Goal: Book appointment/travel/reservation

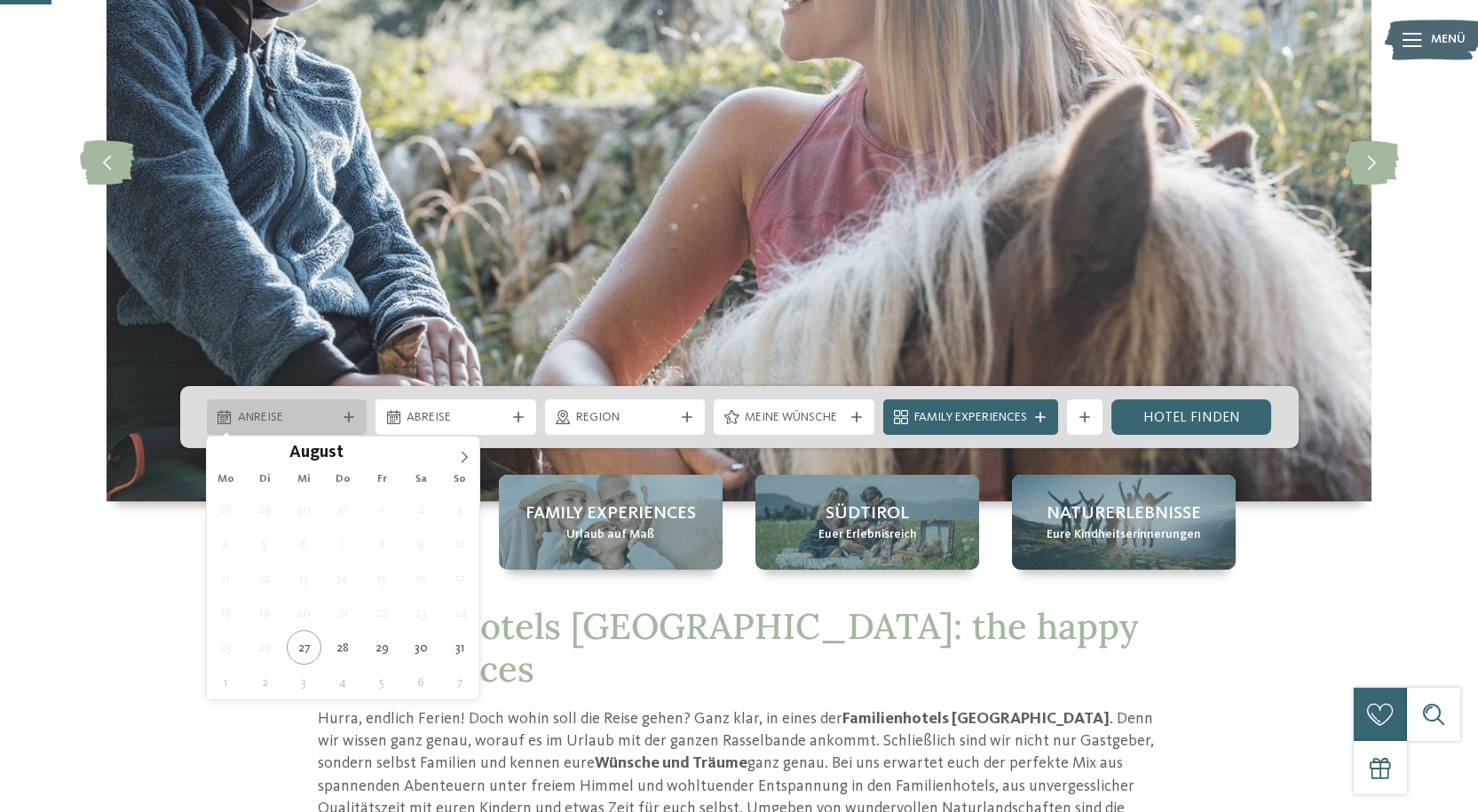
click at [301, 416] on span "Anreise" at bounding box center [287, 418] width 98 height 17
click at [469, 455] on icon at bounding box center [464, 457] width 13 height 13
type div "11.10.2025"
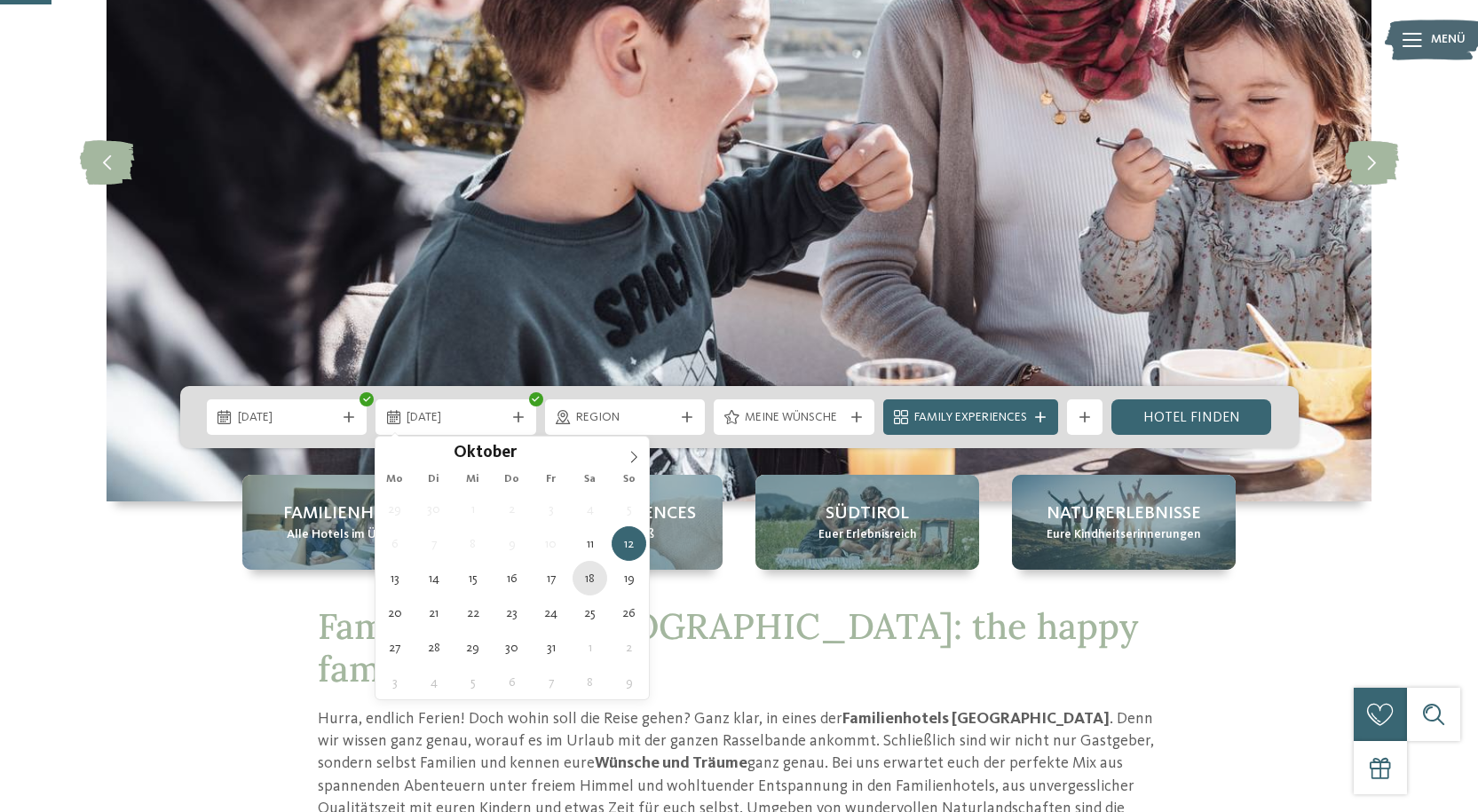
type div "18.10.2025"
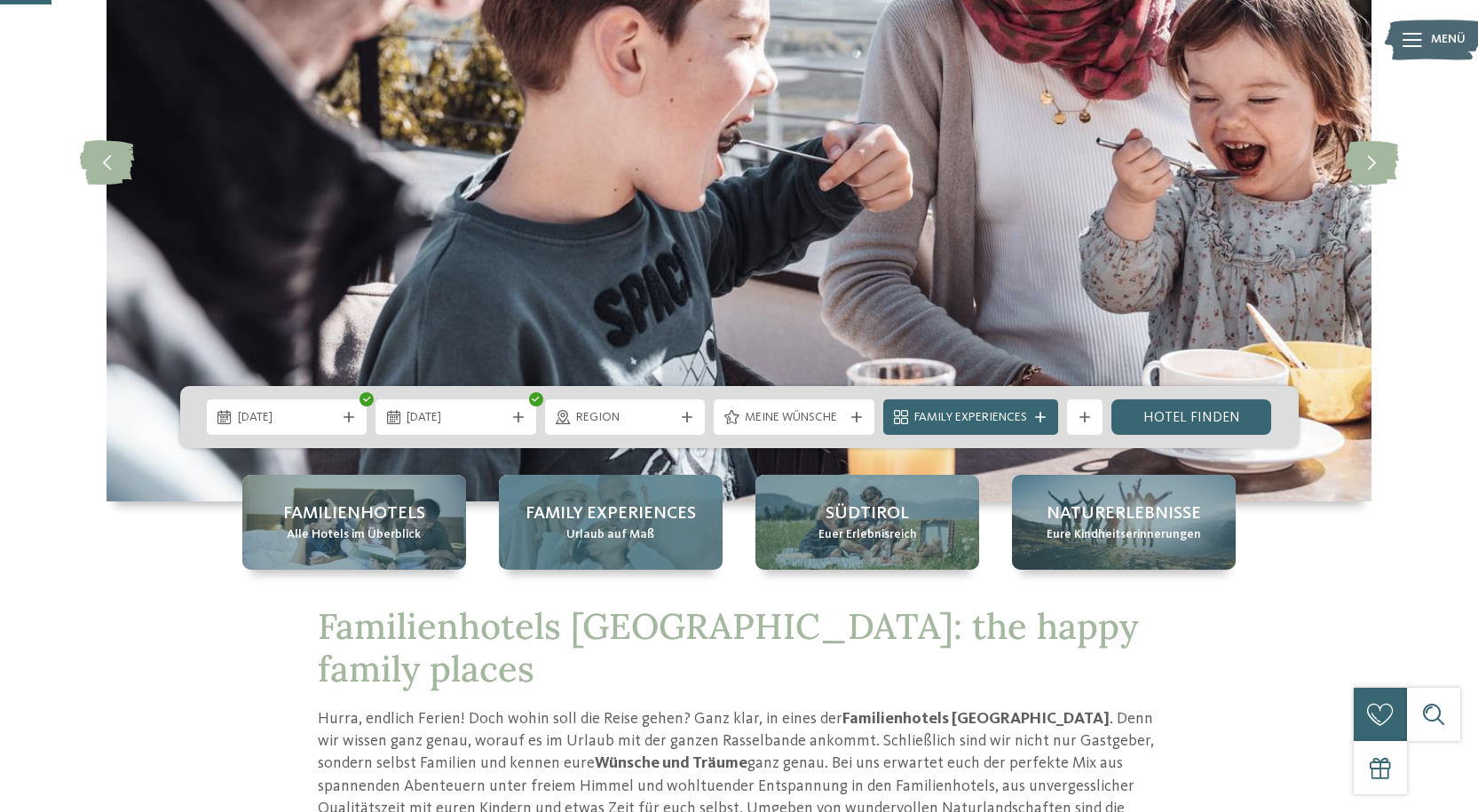
drag, startPoint x: 599, startPoint y: 579, endPoint x: 624, endPoint y: 529, distance: 55.9
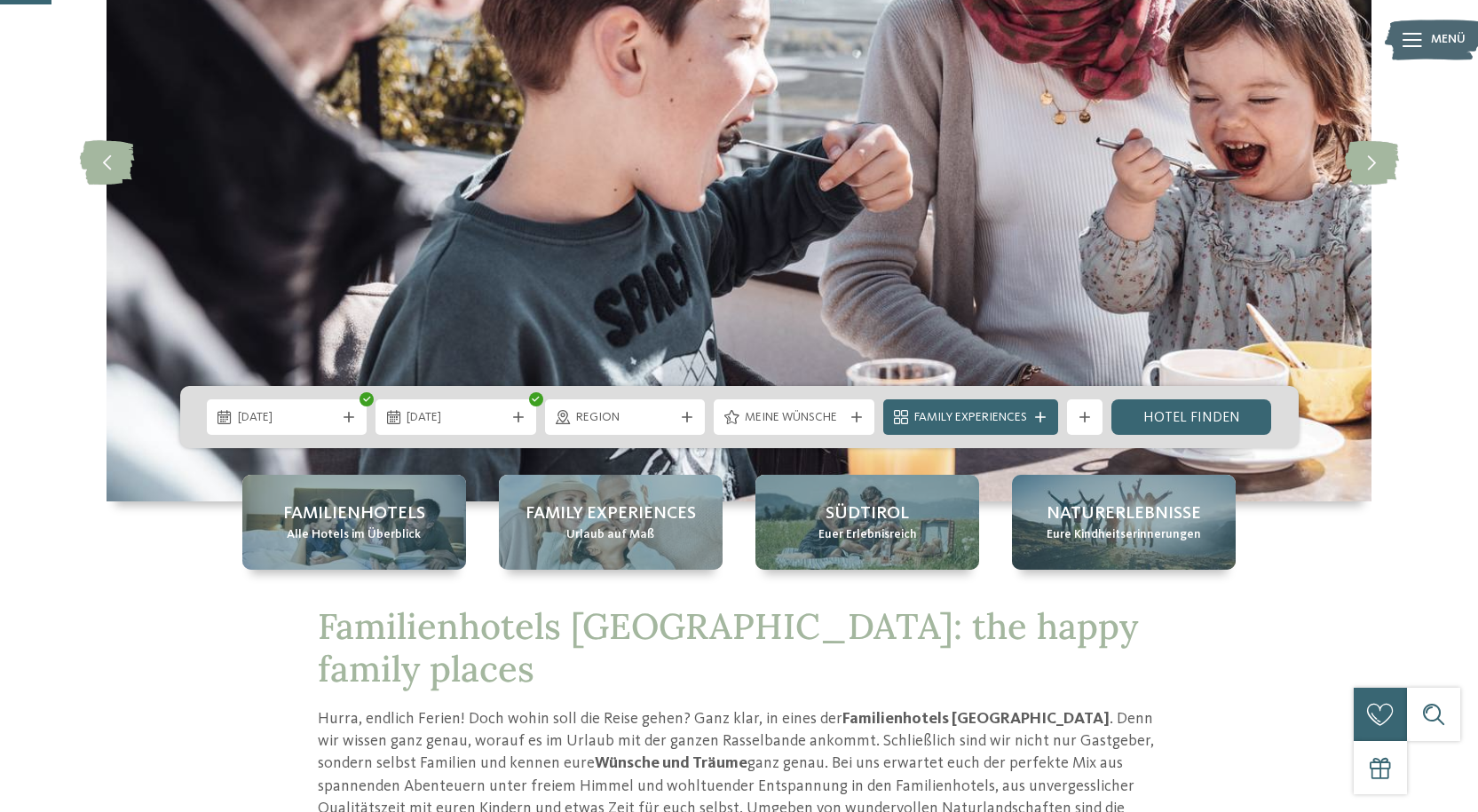
click at [694, 416] on div at bounding box center [687, 417] width 17 height 11
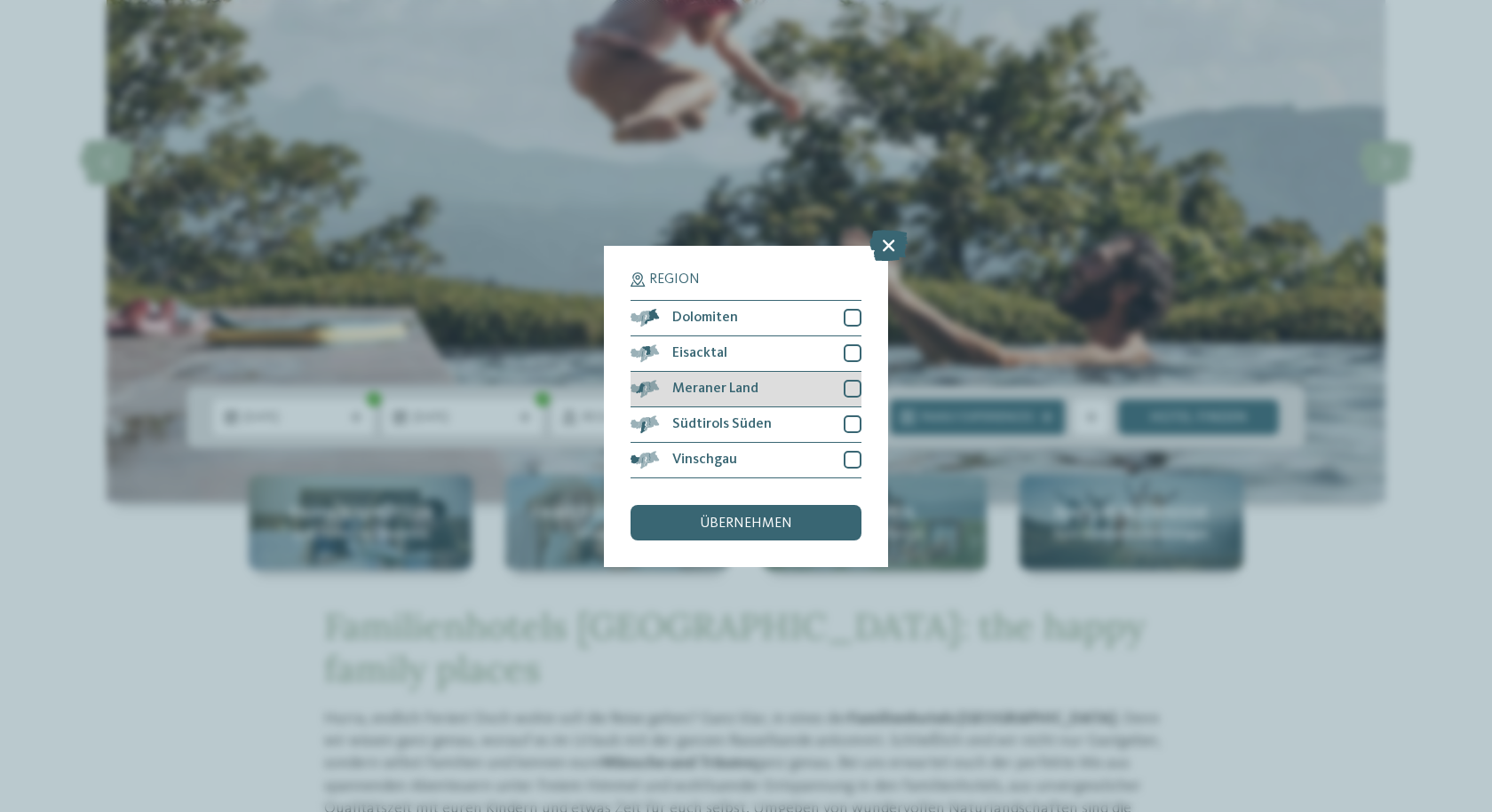
click at [710, 393] on span "Meraner Land" at bounding box center [714, 389] width 86 height 14
click at [674, 518] on div "übernehmen" at bounding box center [746, 522] width 231 height 36
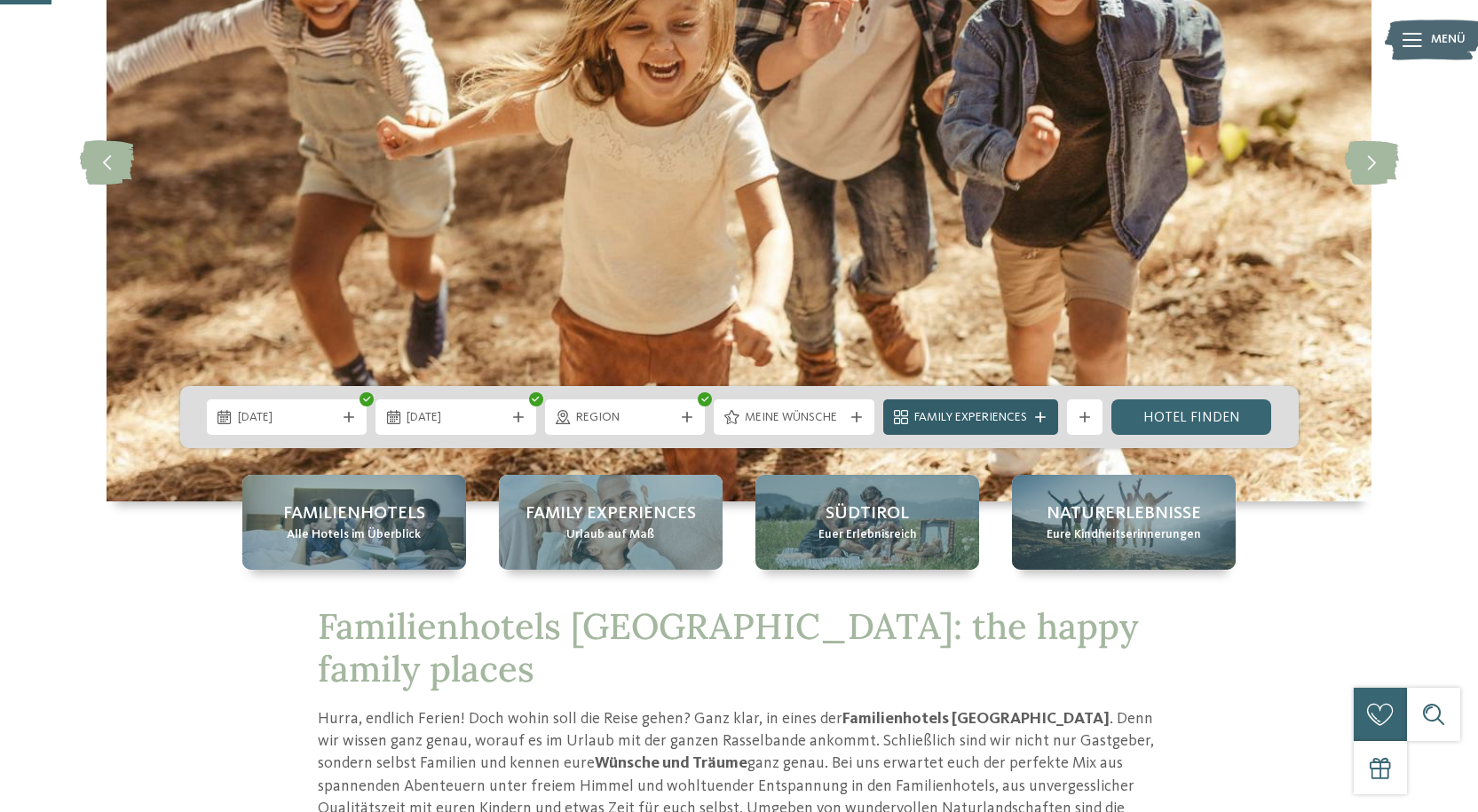
click at [920, 421] on span "Family Experiences" at bounding box center [970, 418] width 113 height 17
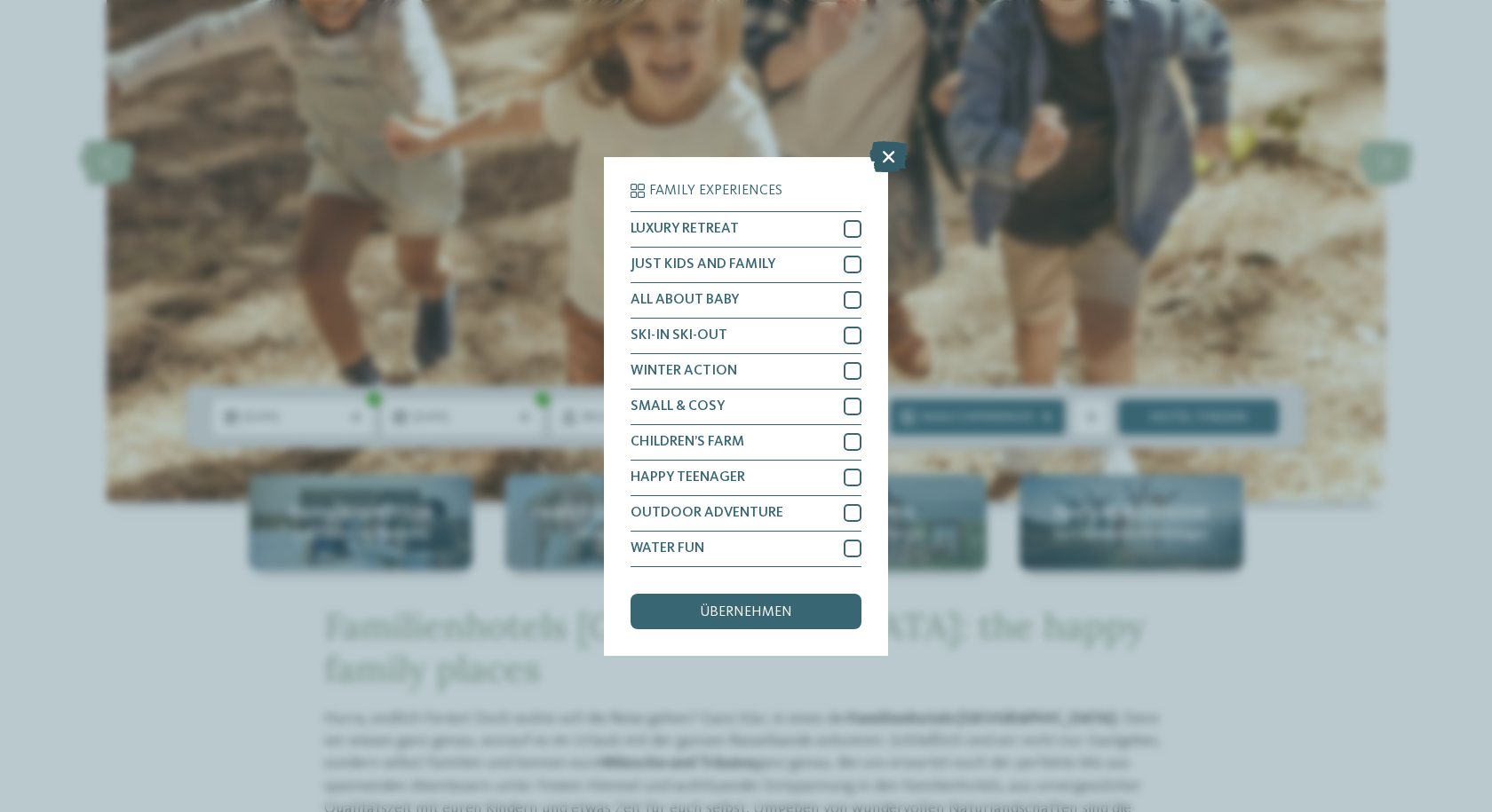
click at [893, 162] on icon at bounding box center [888, 156] width 39 height 31
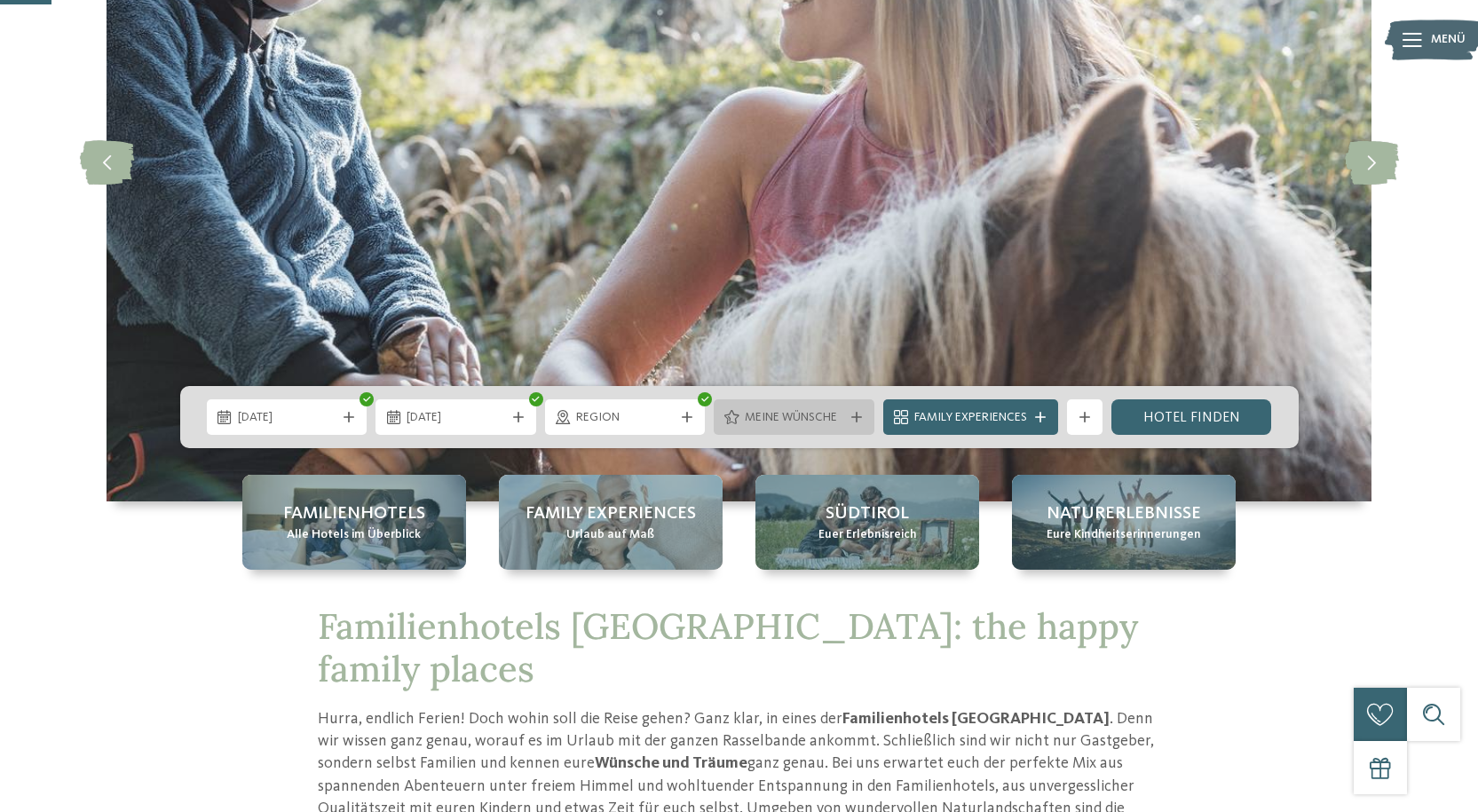
click at [752, 419] on span "Meine Wünsche" at bounding box center [794, 418] width 98 height 17
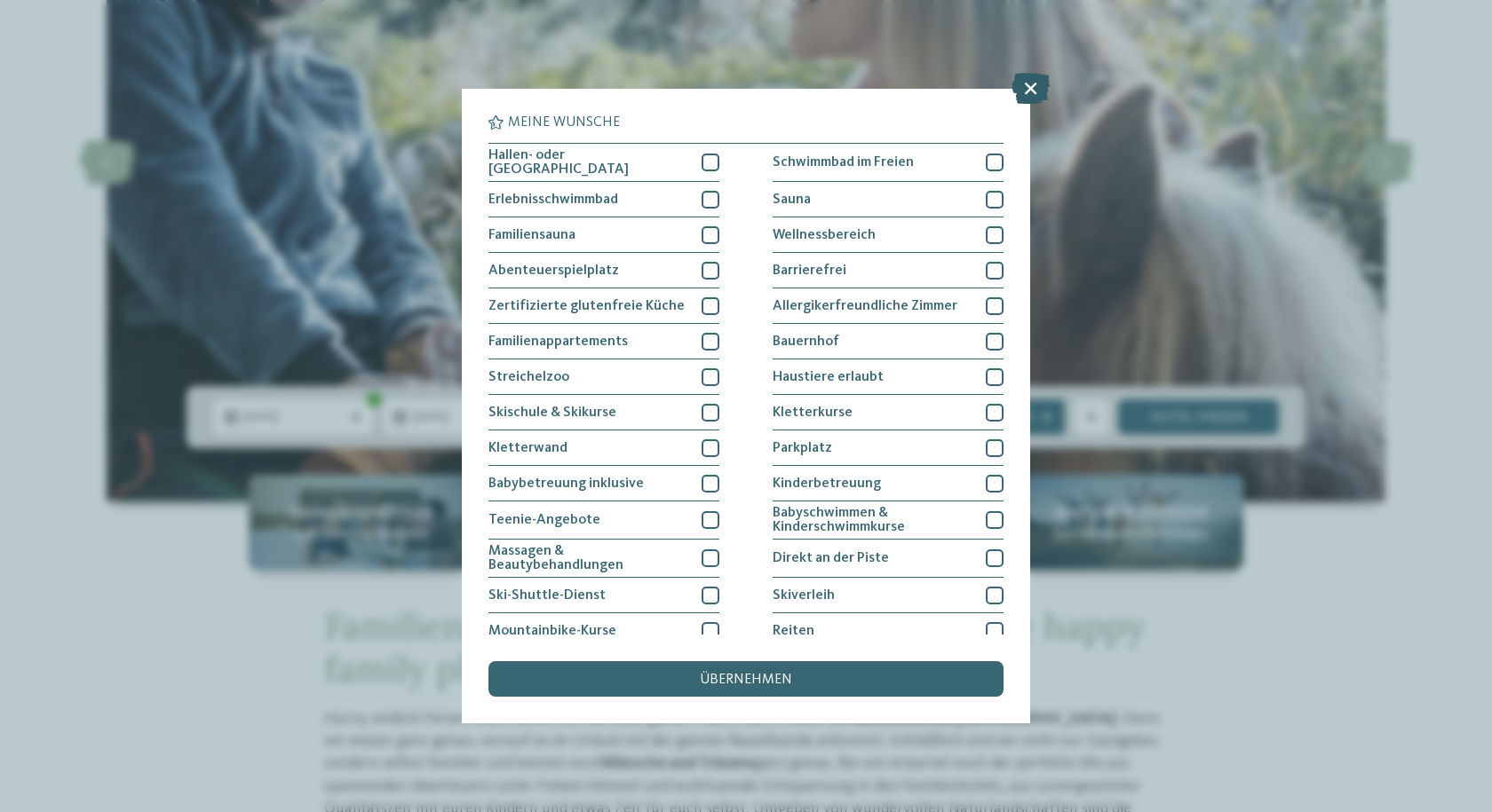
click at [1040, 84] on icon at bounding box center [1031, 89] width 39 height 31
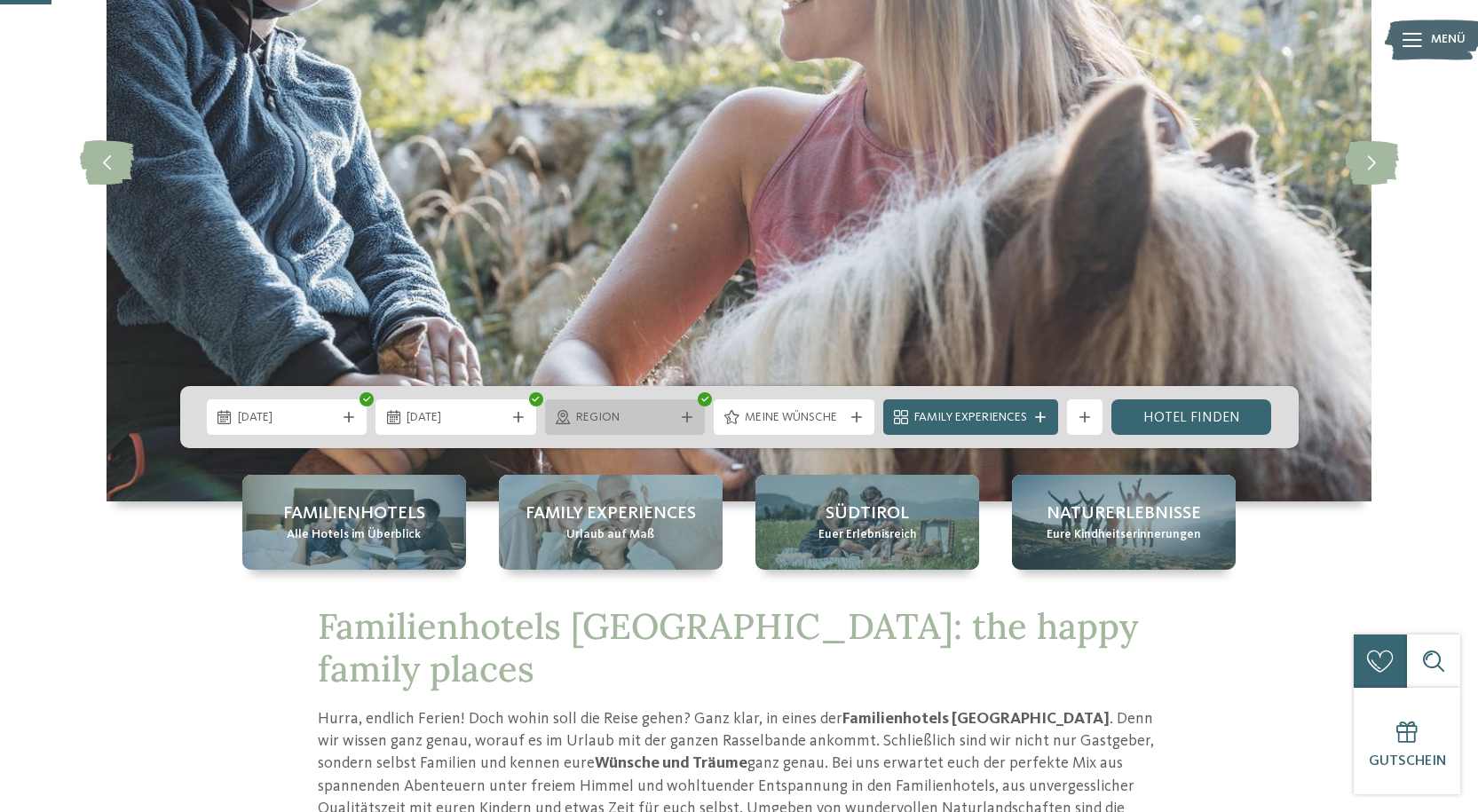
click at [623, 416] on span "Region" at bounding box center [625, 418] width 98 height 17
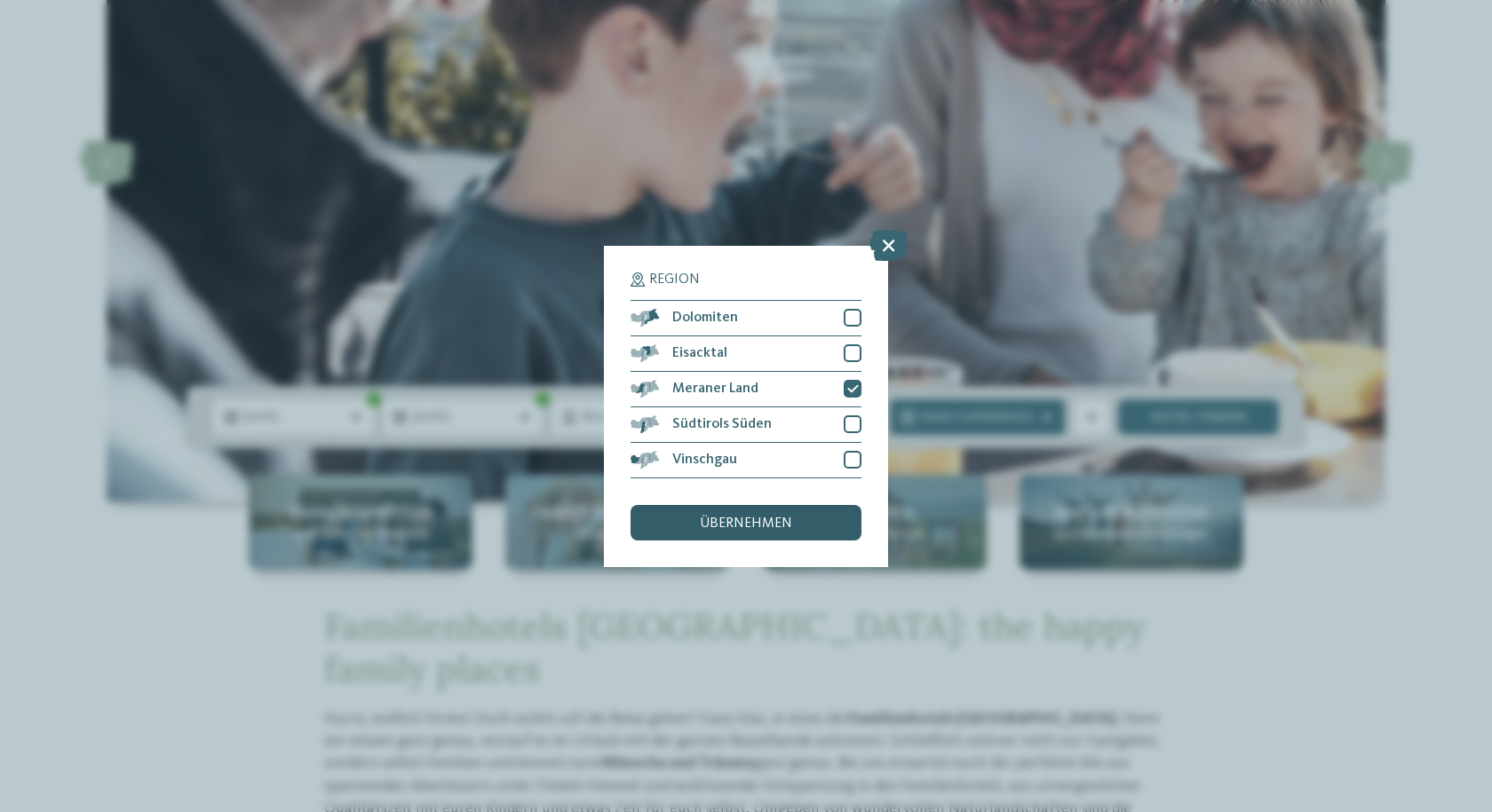
click at [808, 519] on div "übernehmen" at bounding box center [746, 522] width 231 height 36
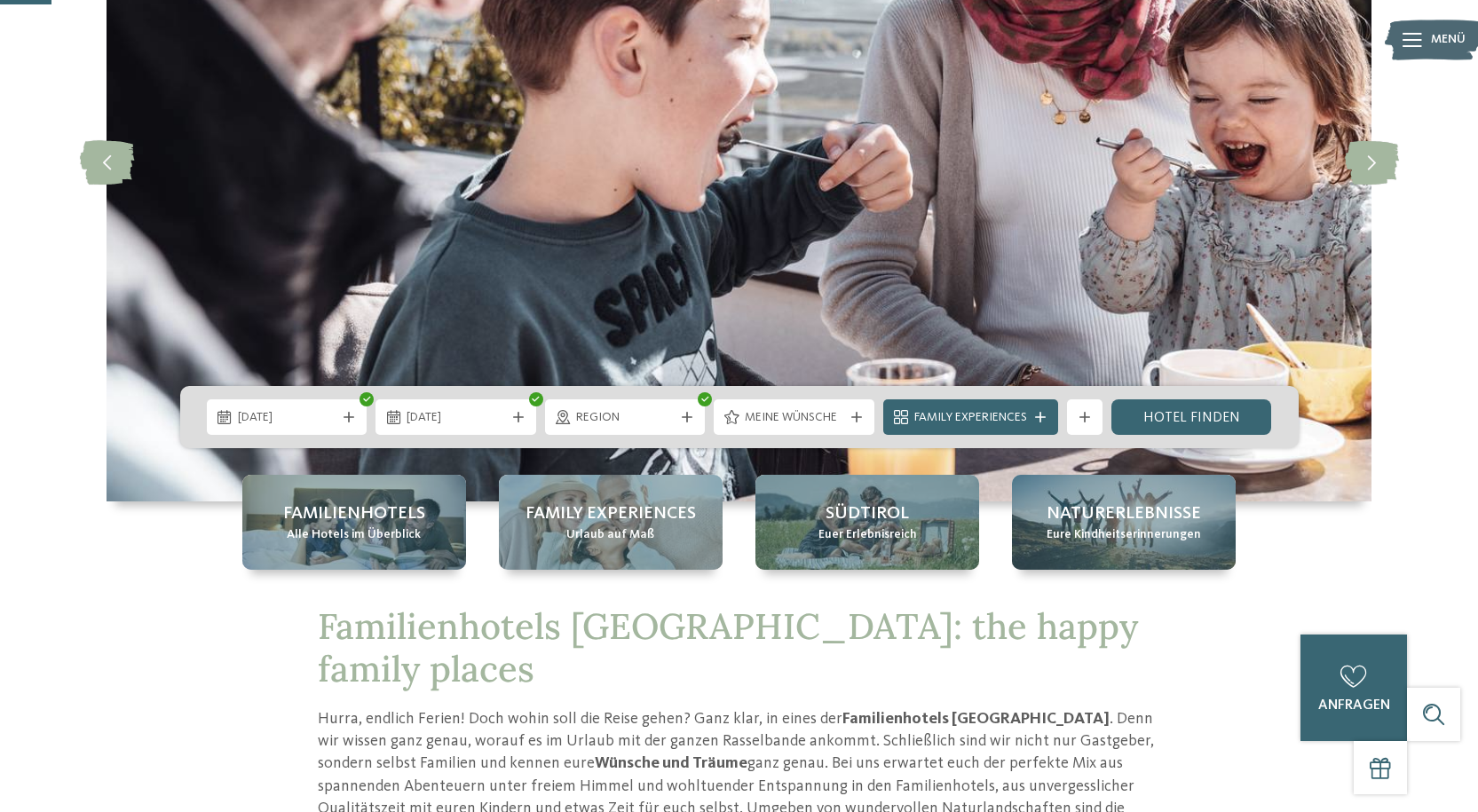
click at [447, 421] on span "[DATE]" at bounding box center [456, 418] width 98 height 17
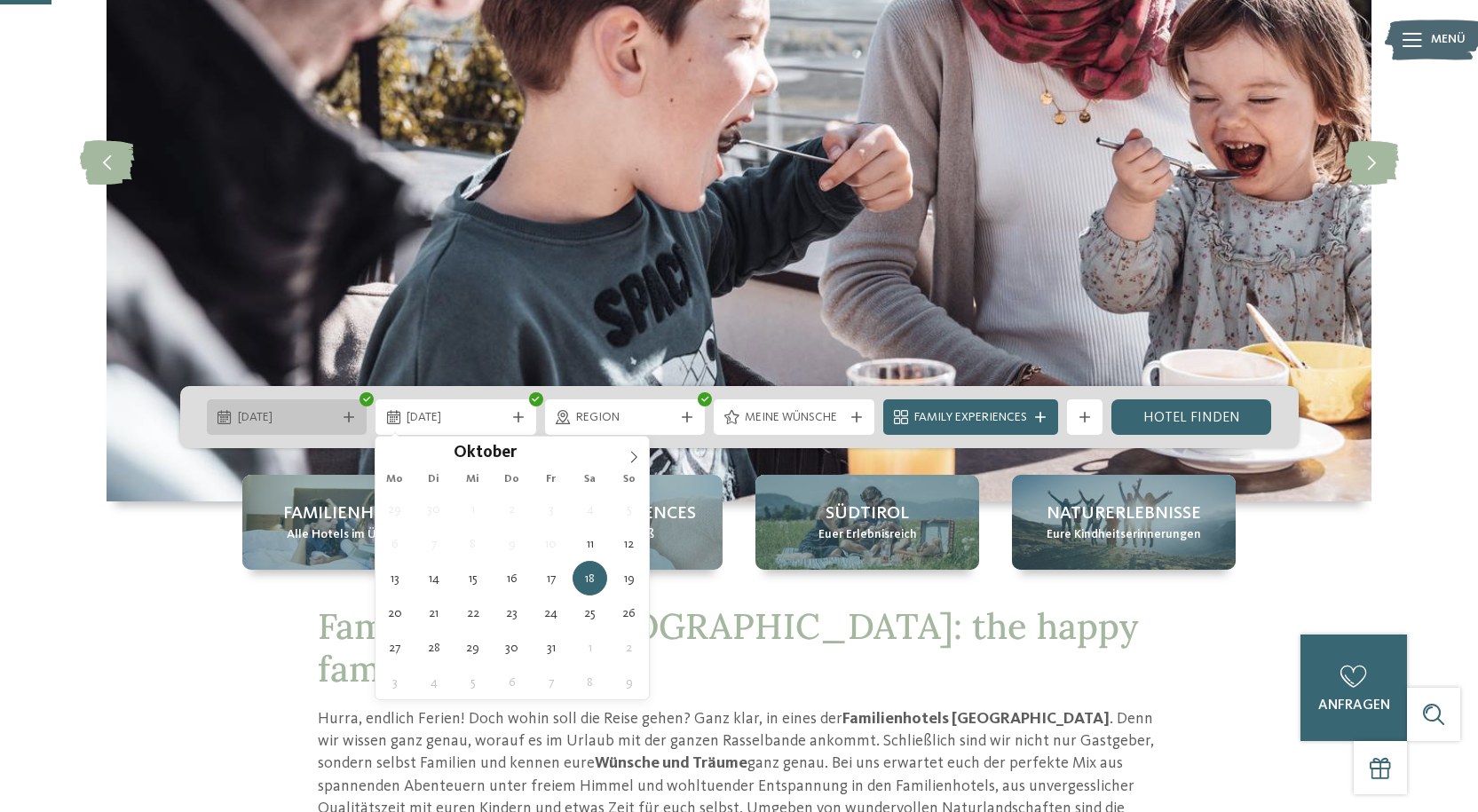
click at [296, 427] on div "[DATE]" at bounding box center [287, 417] width 161 height 36
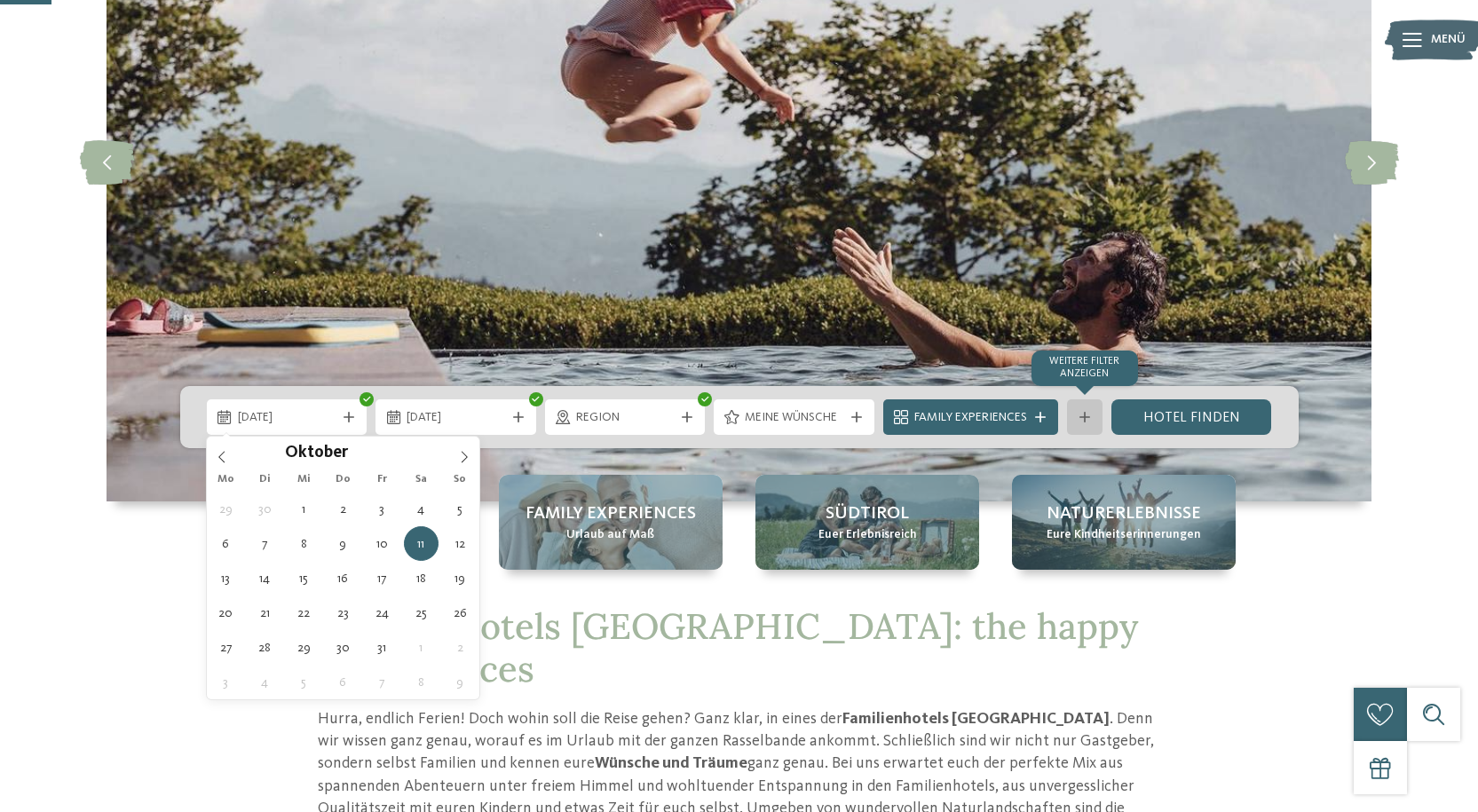
click at [1076, 410] on div "Weitere Filter anzeigen" at bounding box center [1084, 417] width 36 height 36
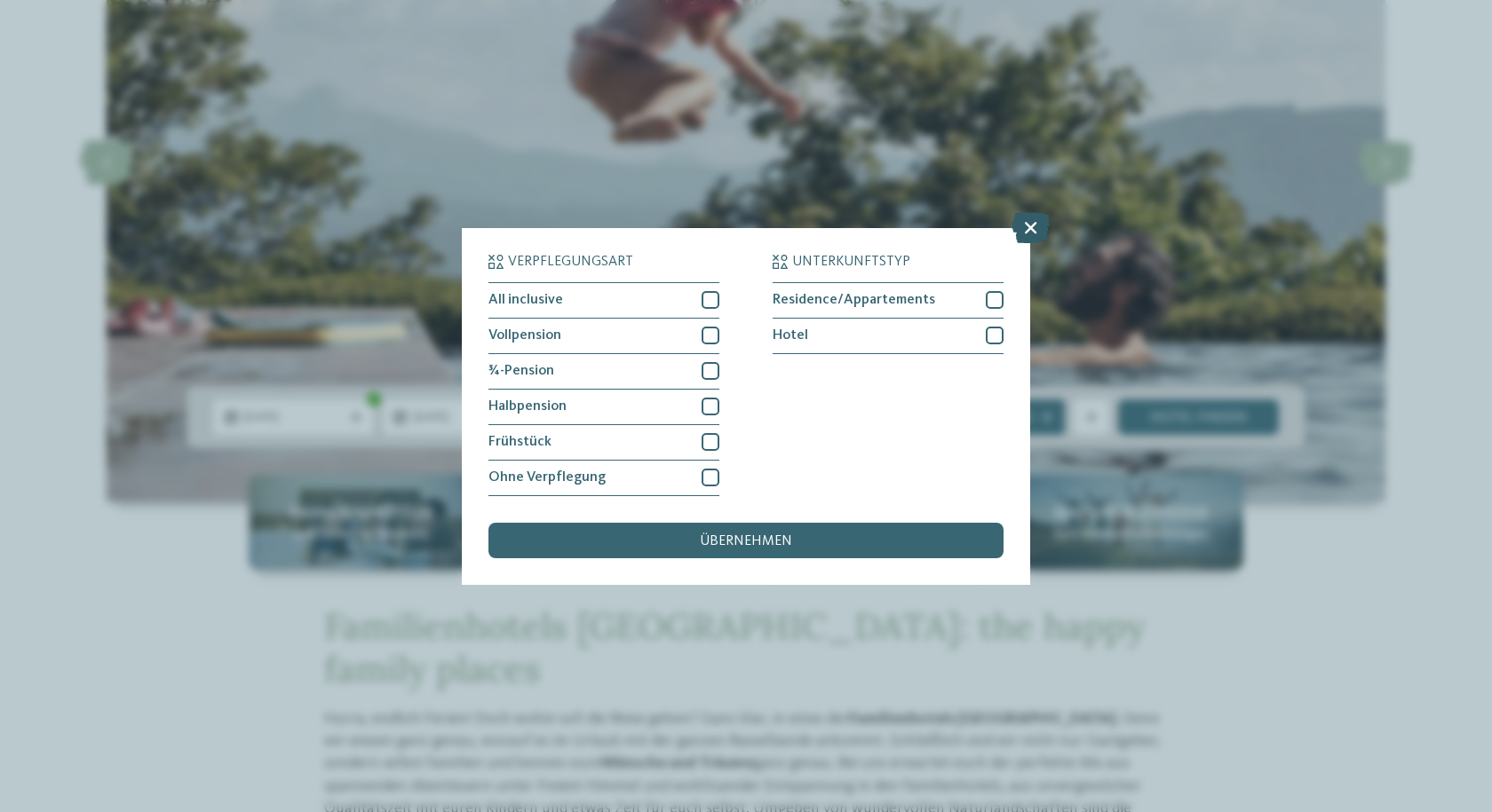
click at [1020, 231] on icon at bounding box center [1031, 227] width 39 height 31
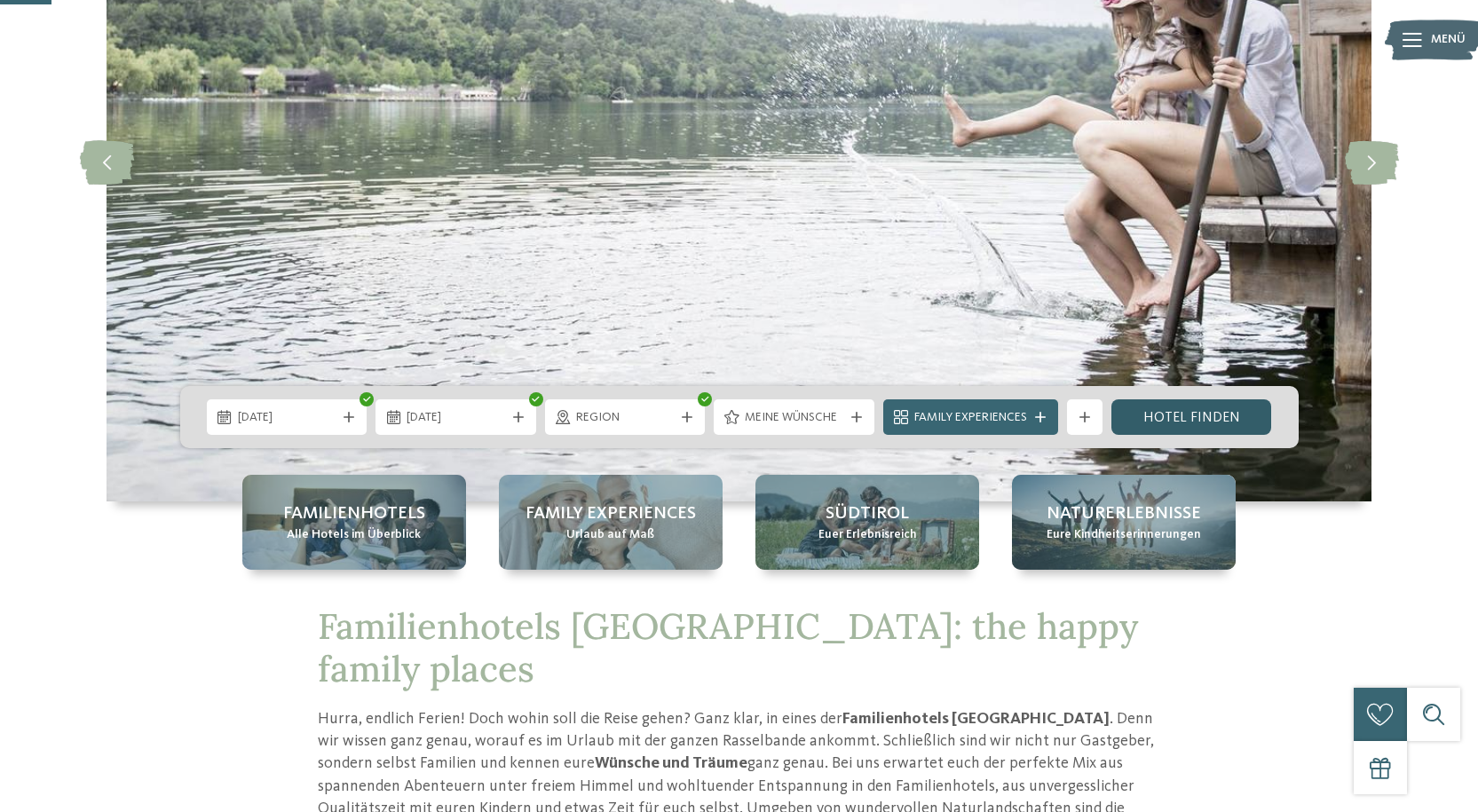
click at [1233, 414] on link "Hotel finden" at bounding box center [1191, 417] width 161 height 36
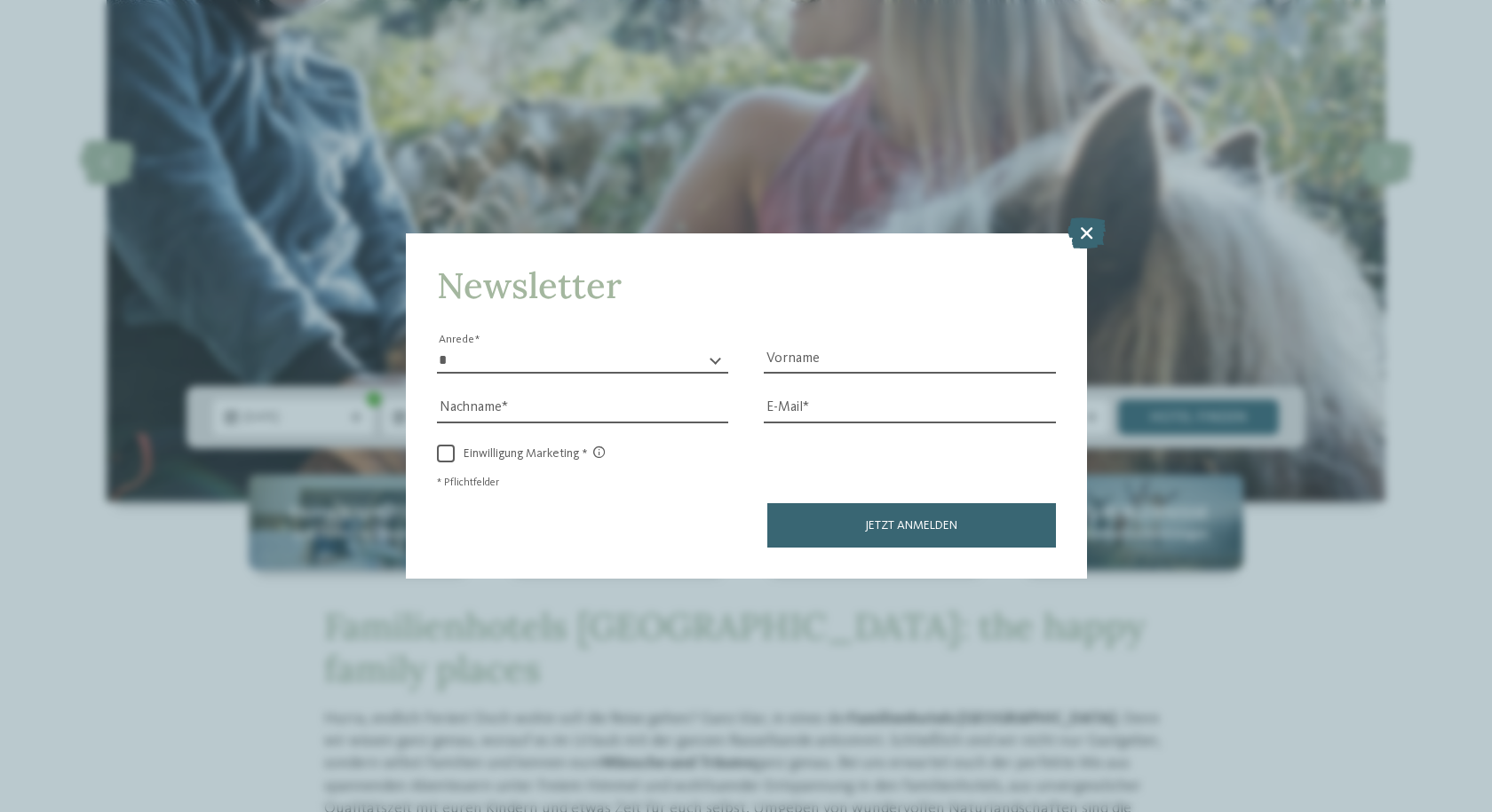
drag, startPoint x: 1081, startPoint y: 228, endPoint x: 1048, endPoint y: 225, distance: 33.1
click at [1079, 229] on icon at bounding box center [1087, 233] width 39 height 31
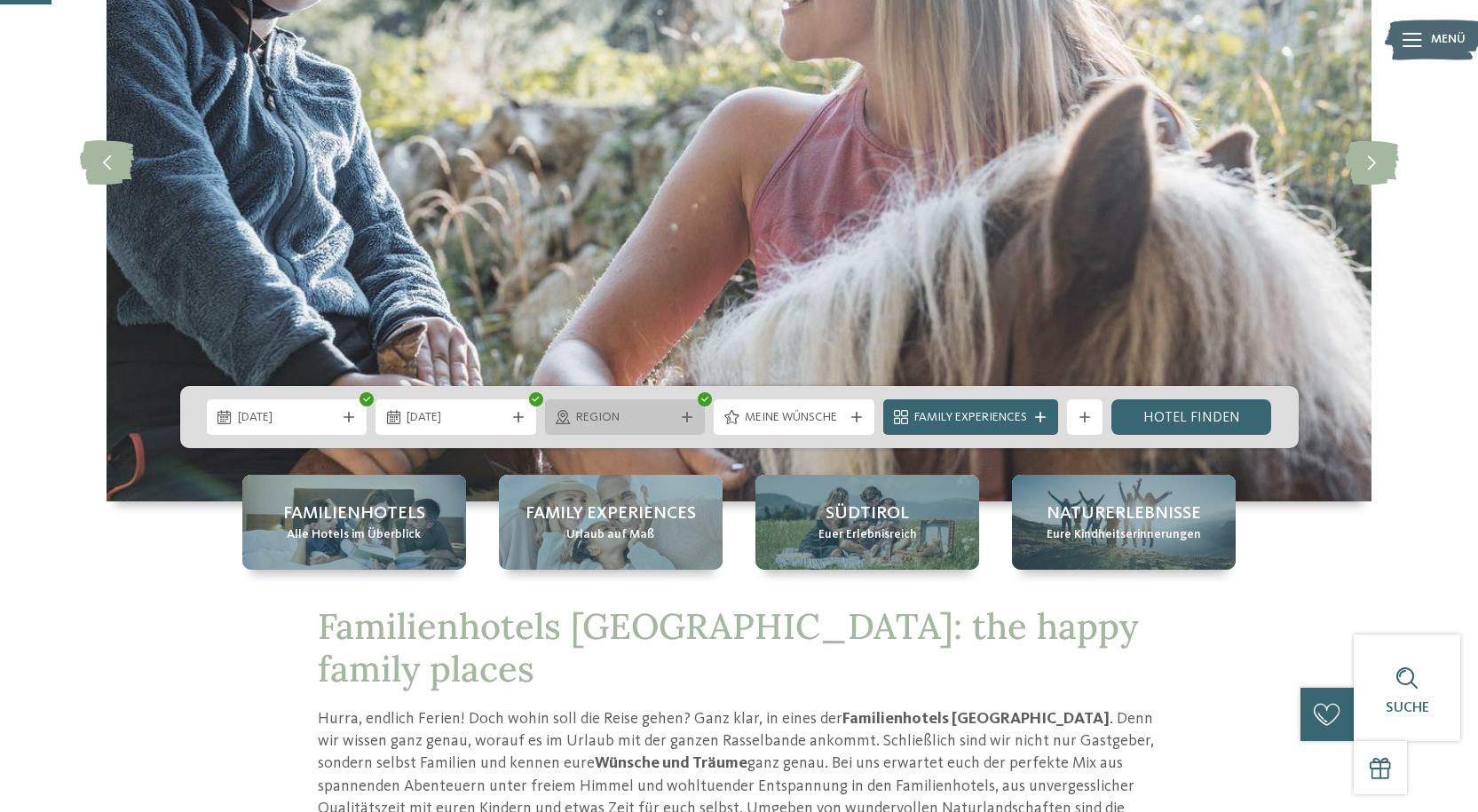
click at [610, 421] on span "Region" at bounding box center [625, 418] width 98 height 17
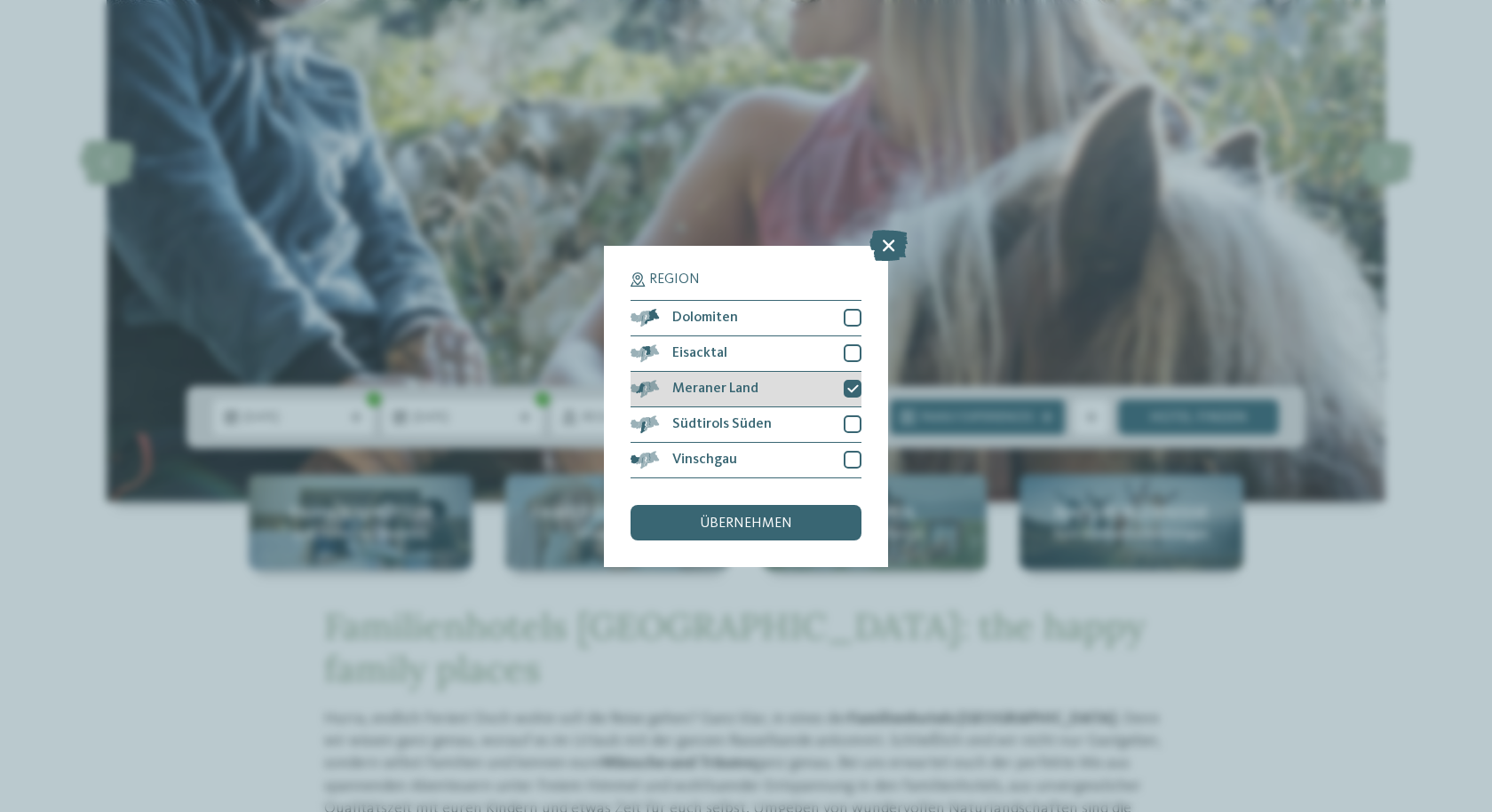
click at [853, 393] on icon at bounding box center [853, 389] width 12 height 11
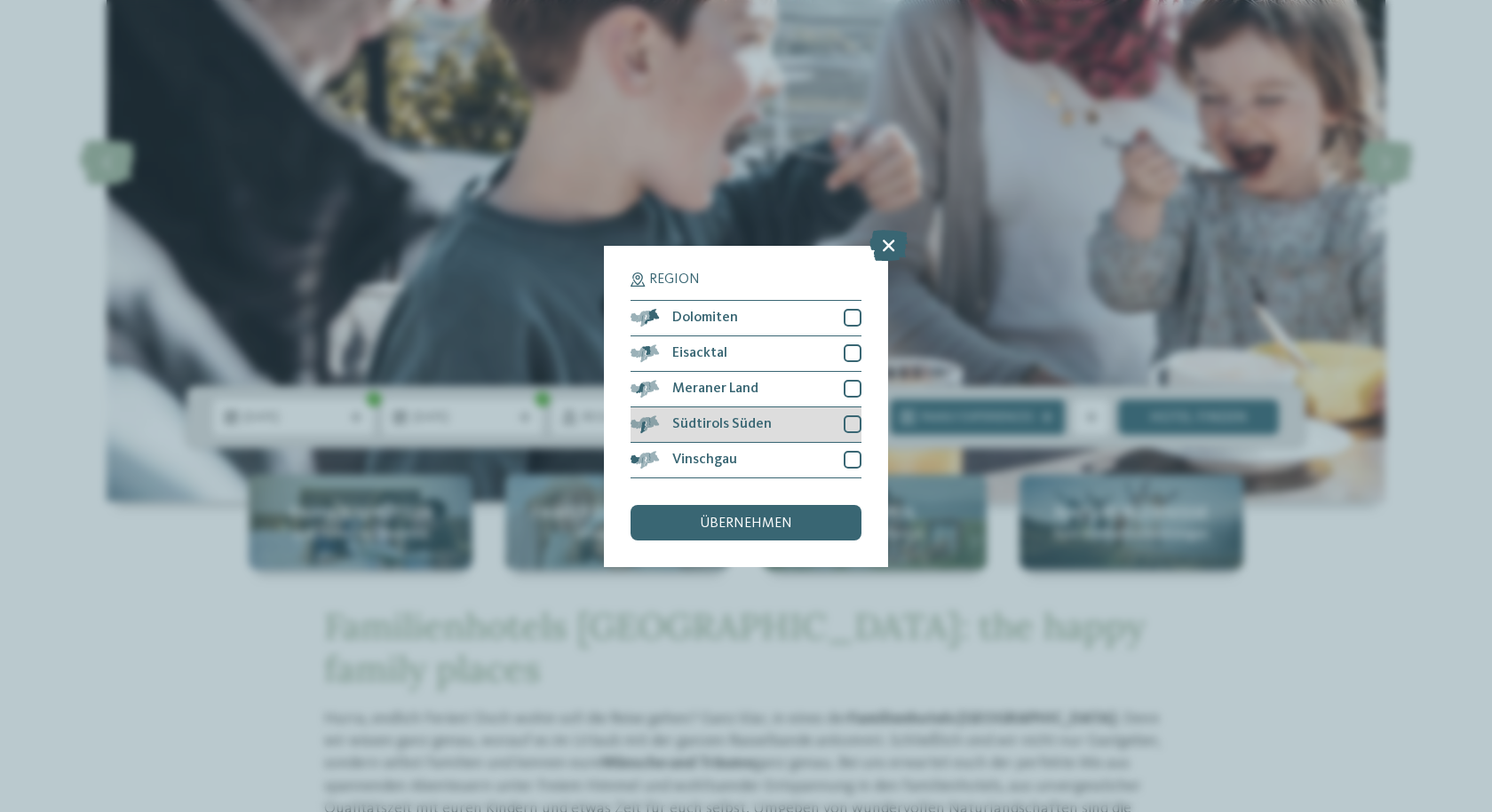
click at [856, 414] on div "Südtirols Süden" at bounding box center [746, 425] width 231 height 36
click at [835, 511] on div "übernehmen" at bounding box center [746, 522] width 231 height 36
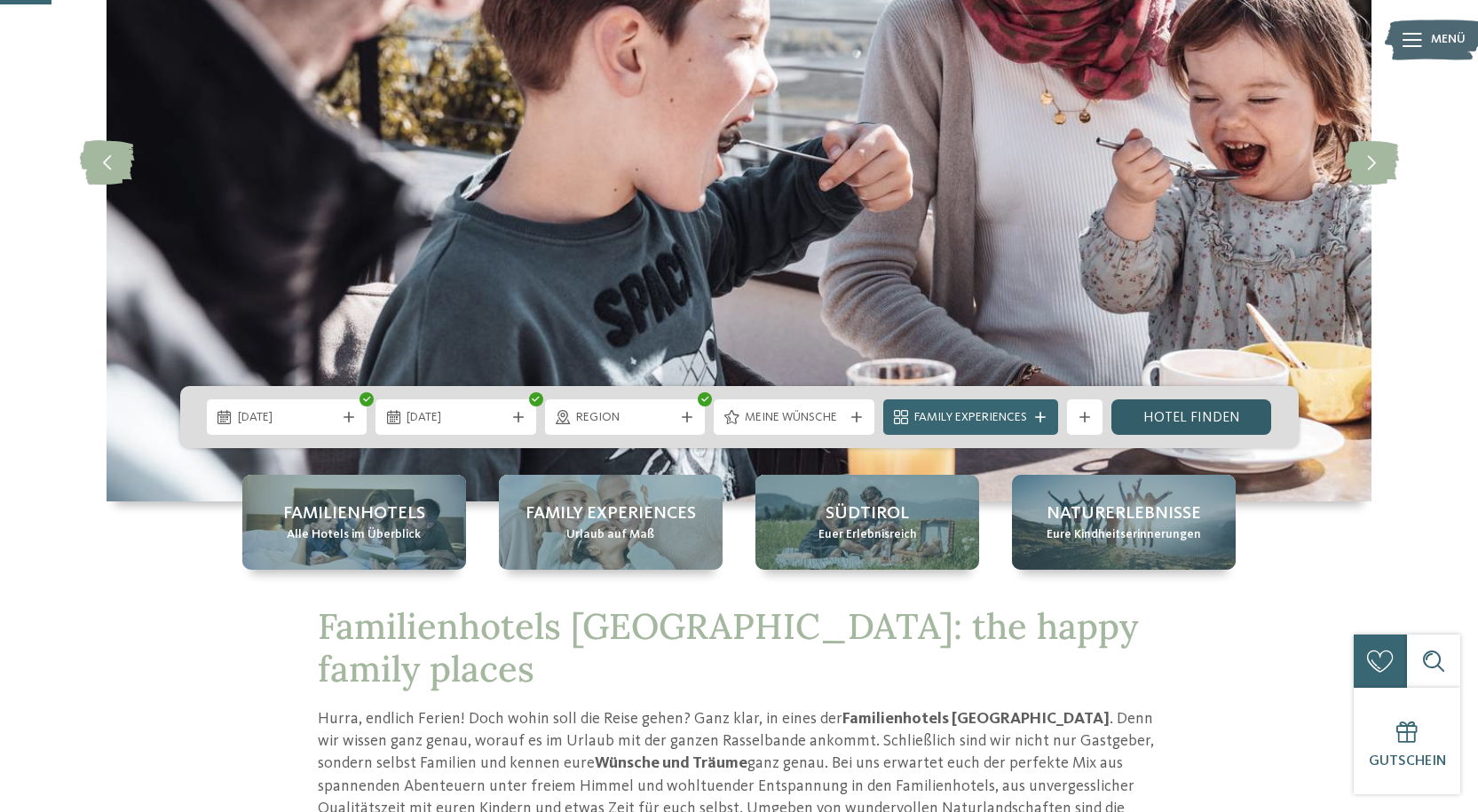
click at [1188, 421] on link "Hotel finden" at bounding box center [1191, 417] width 161 height 36
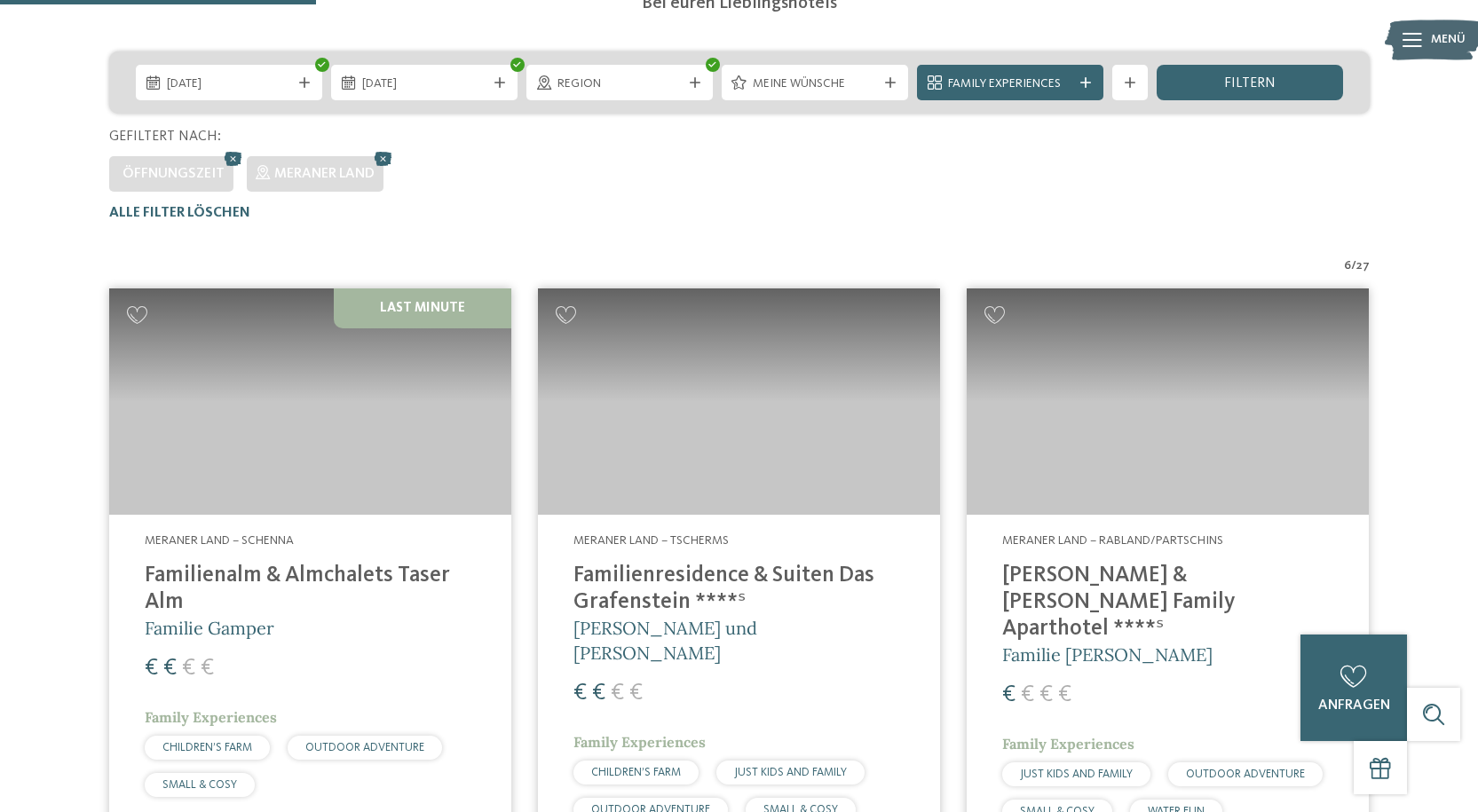
scroll to position [582, 0]
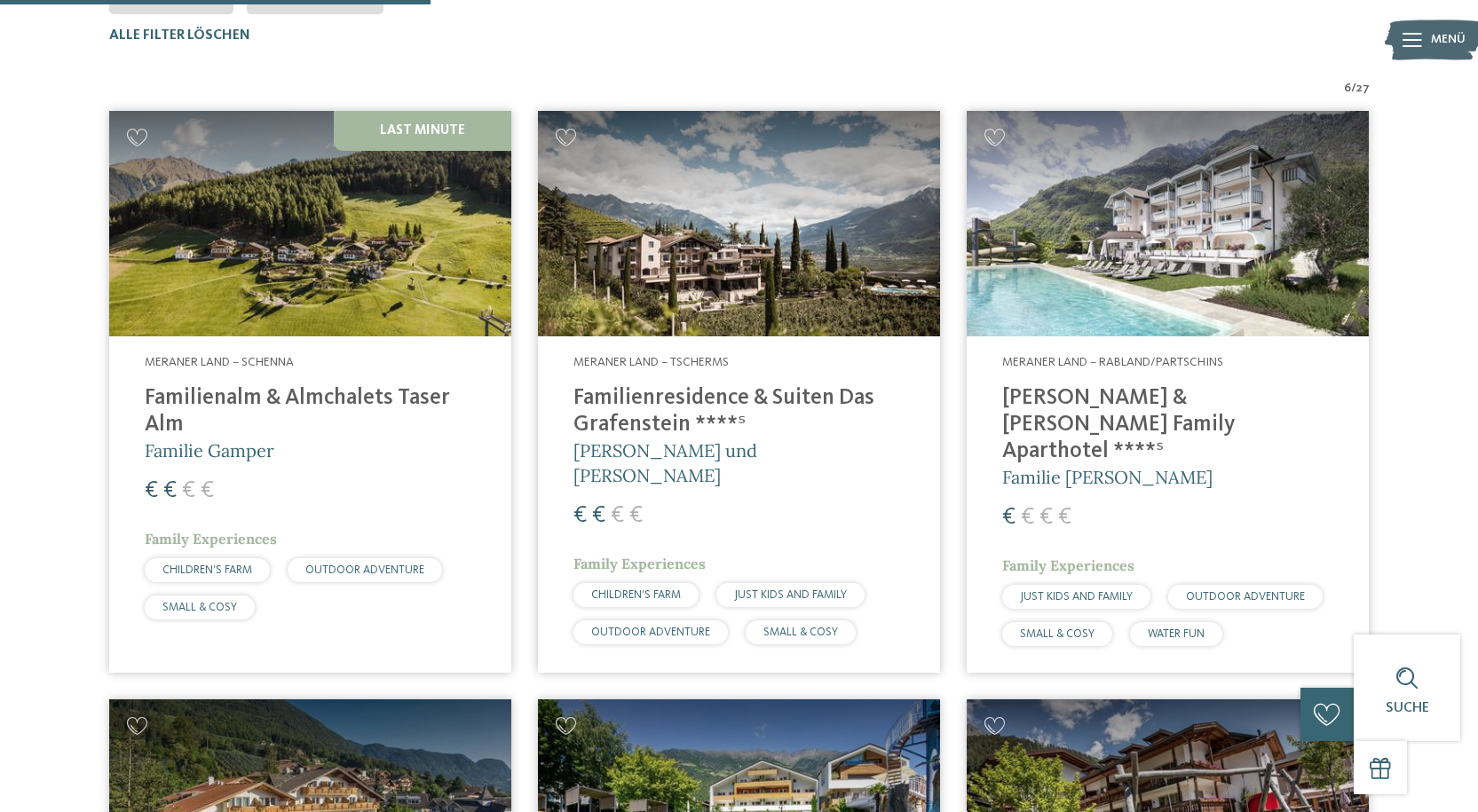
click at [384, 396] on h4 "Familienalm & Almchalets Taser Alm" at bounding box center [310, 411] width 331 height 53
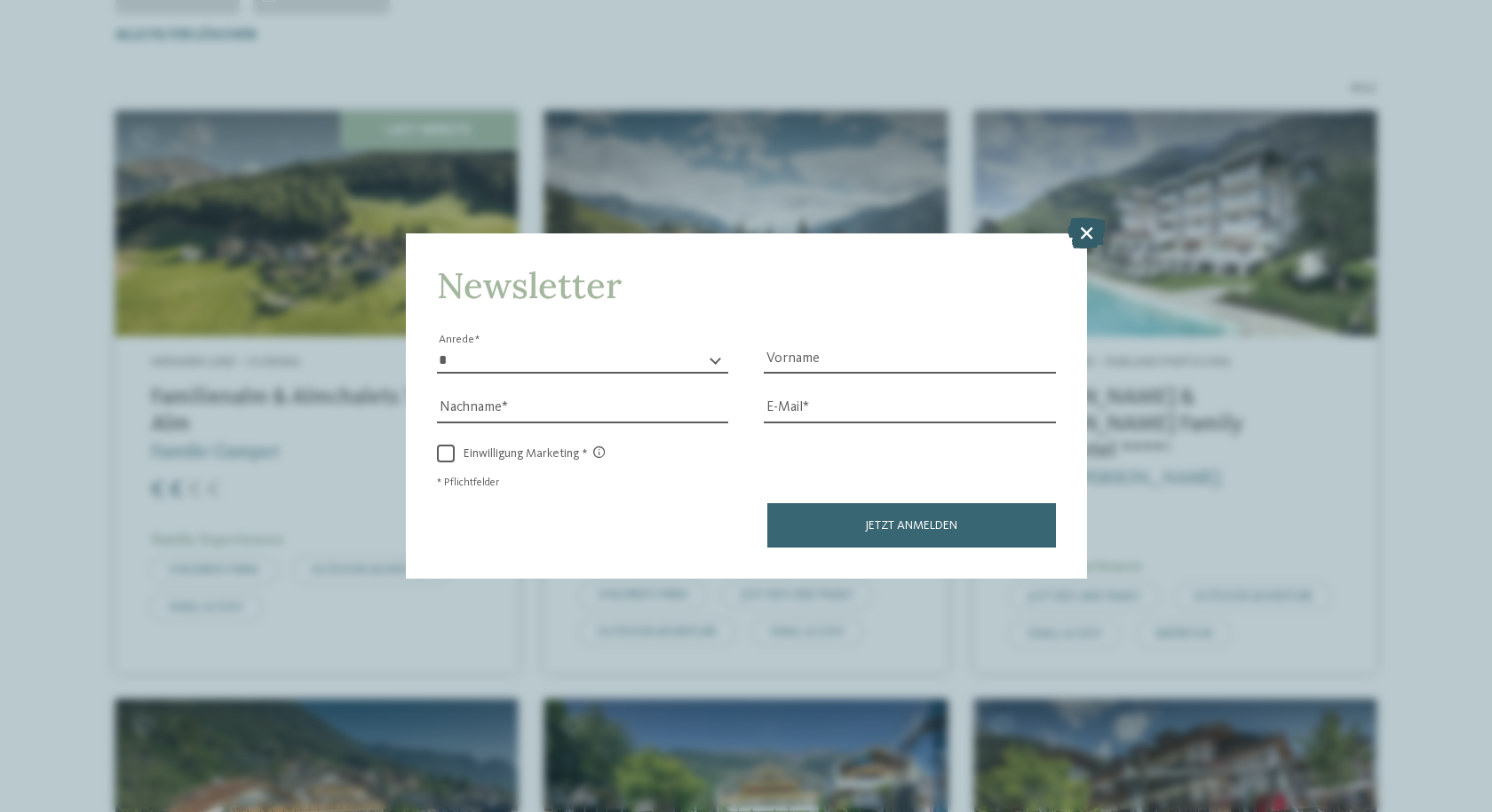
click at [1078, 228] on icon at bounding box center [1087, 233] width 39 height 31
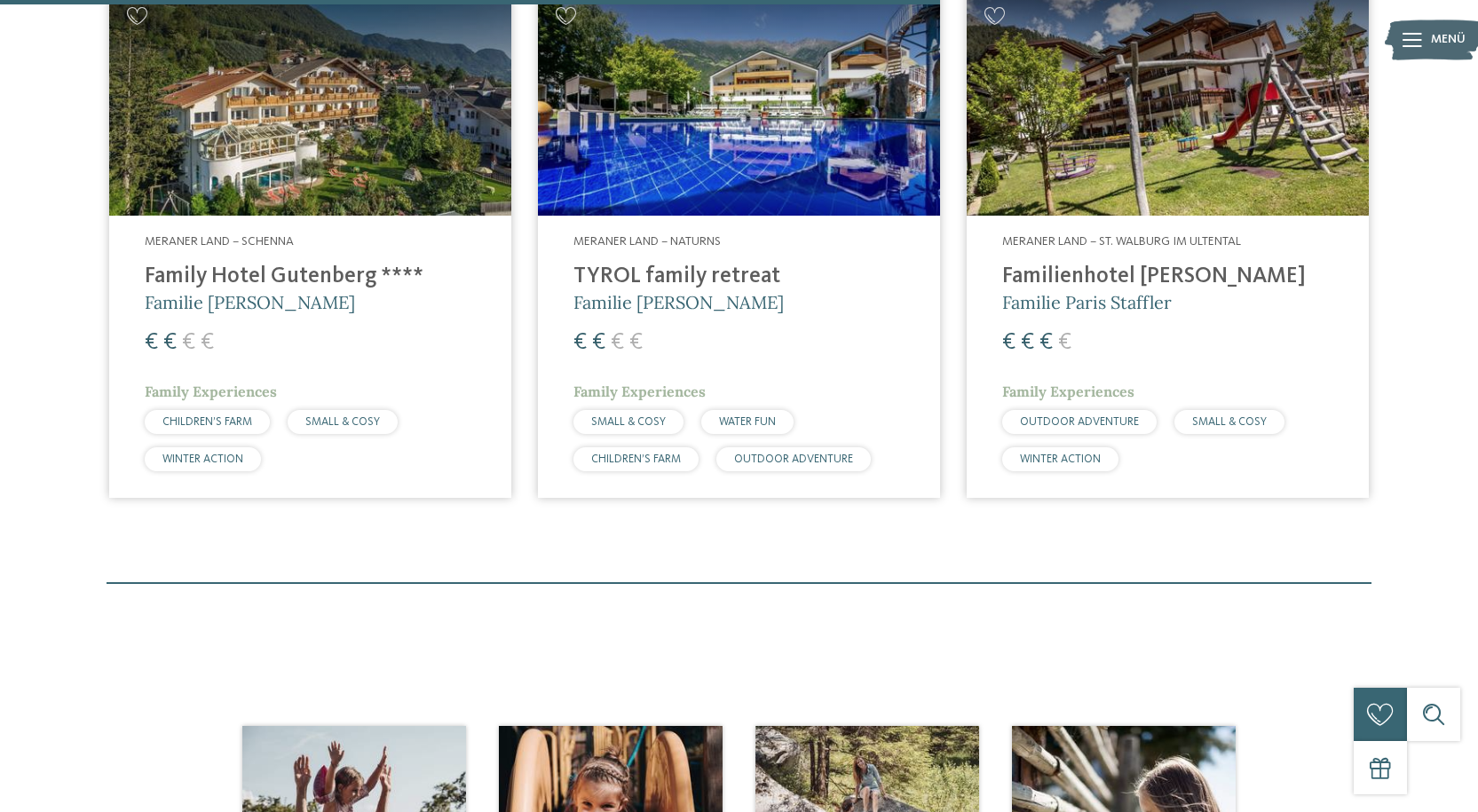
scroll to position [1204, 0]
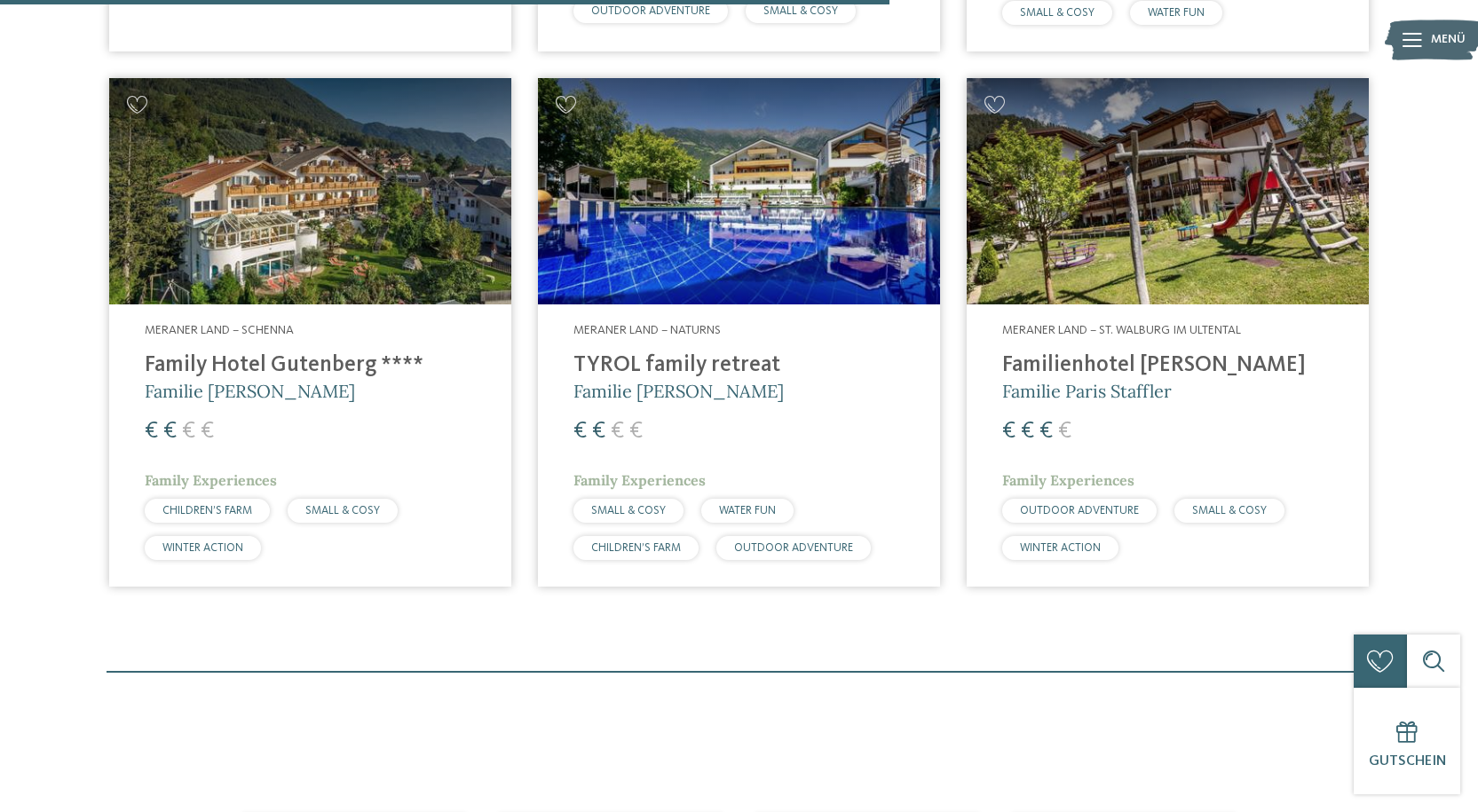
click at [687, 216] on img at bounding box center [739, 190] width 402 height 226
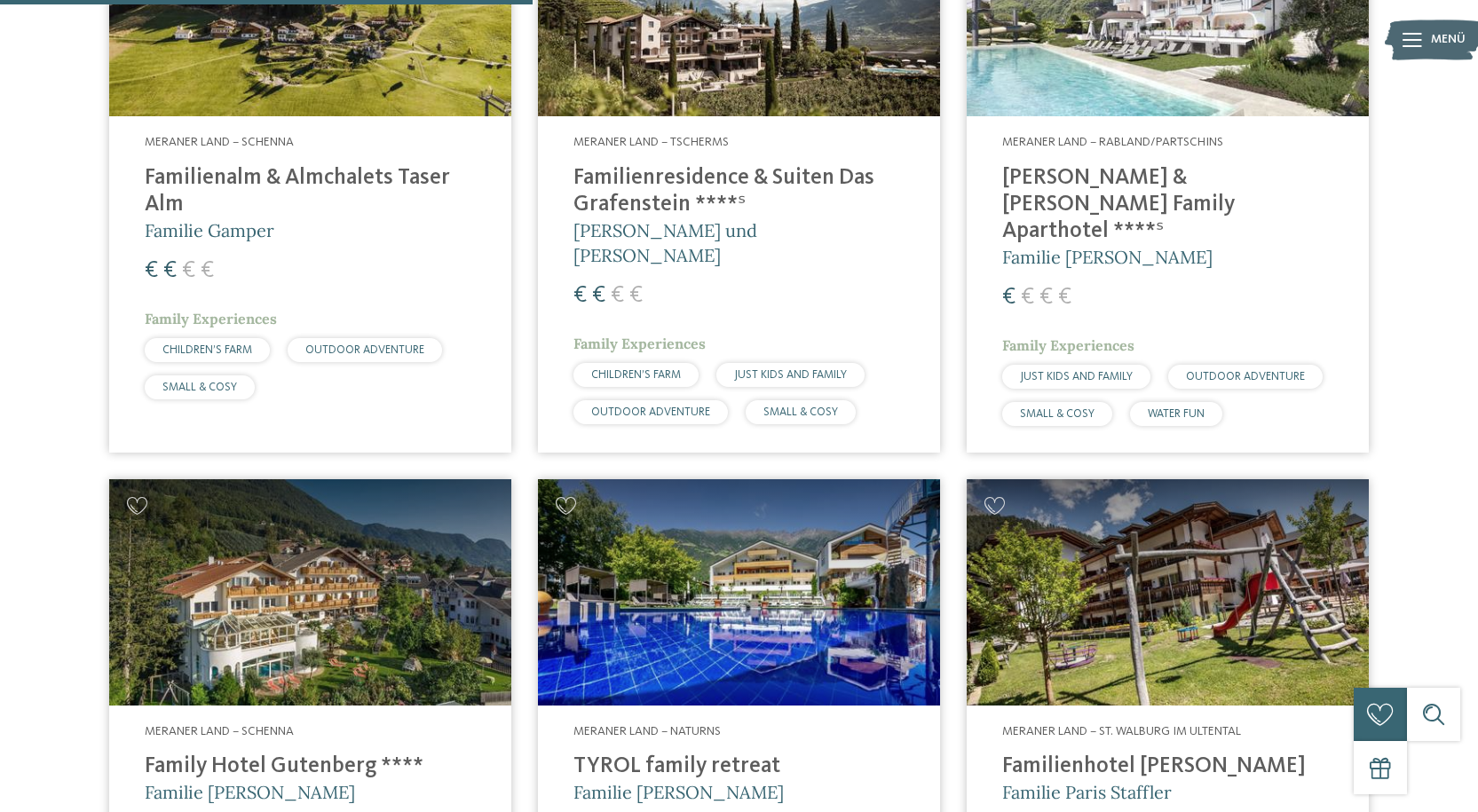
scroll to position [672, 0]
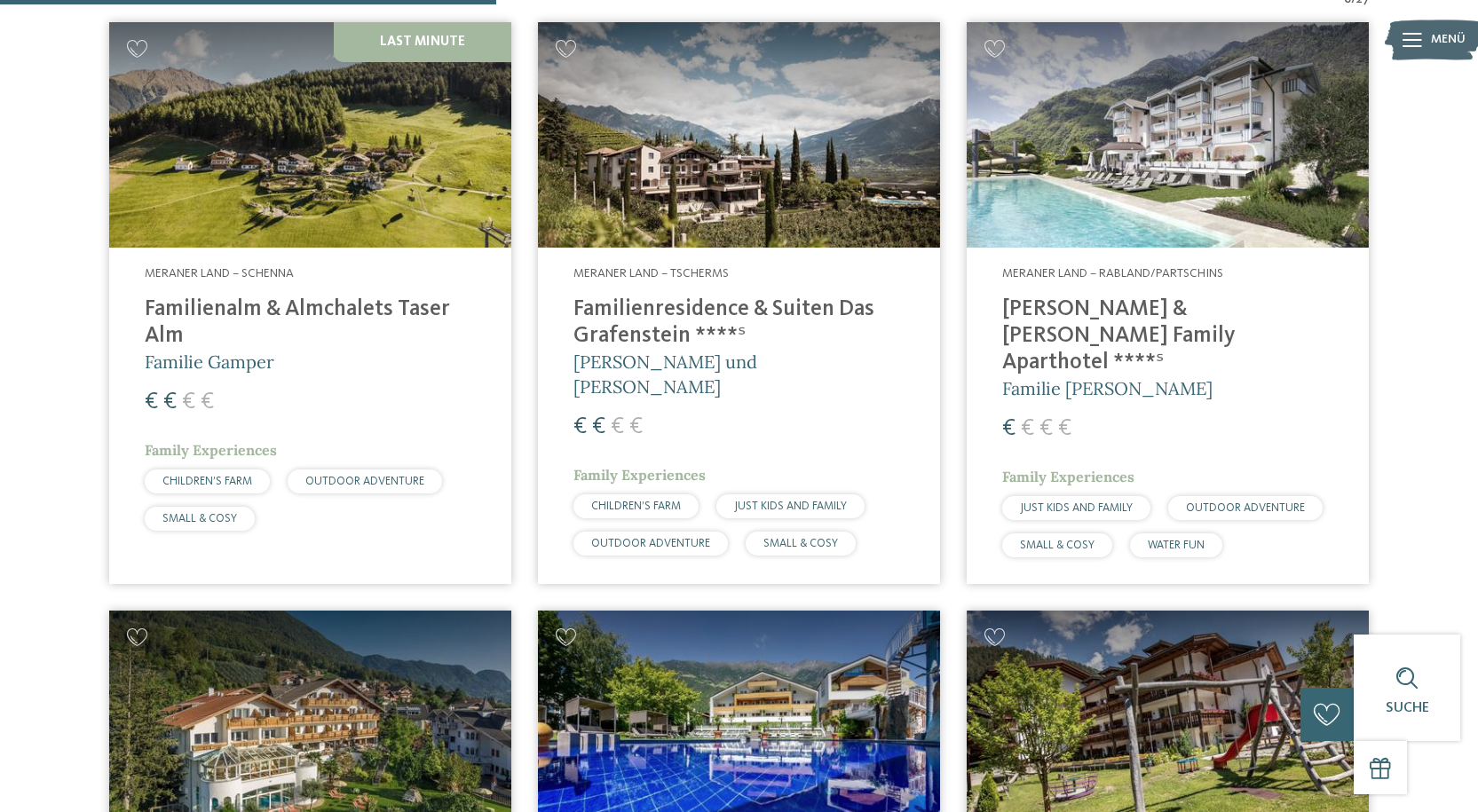
click at [695, 276] on span "Meraner Land – Tscherms" at bounding box center [650, 273] width 155 height 13
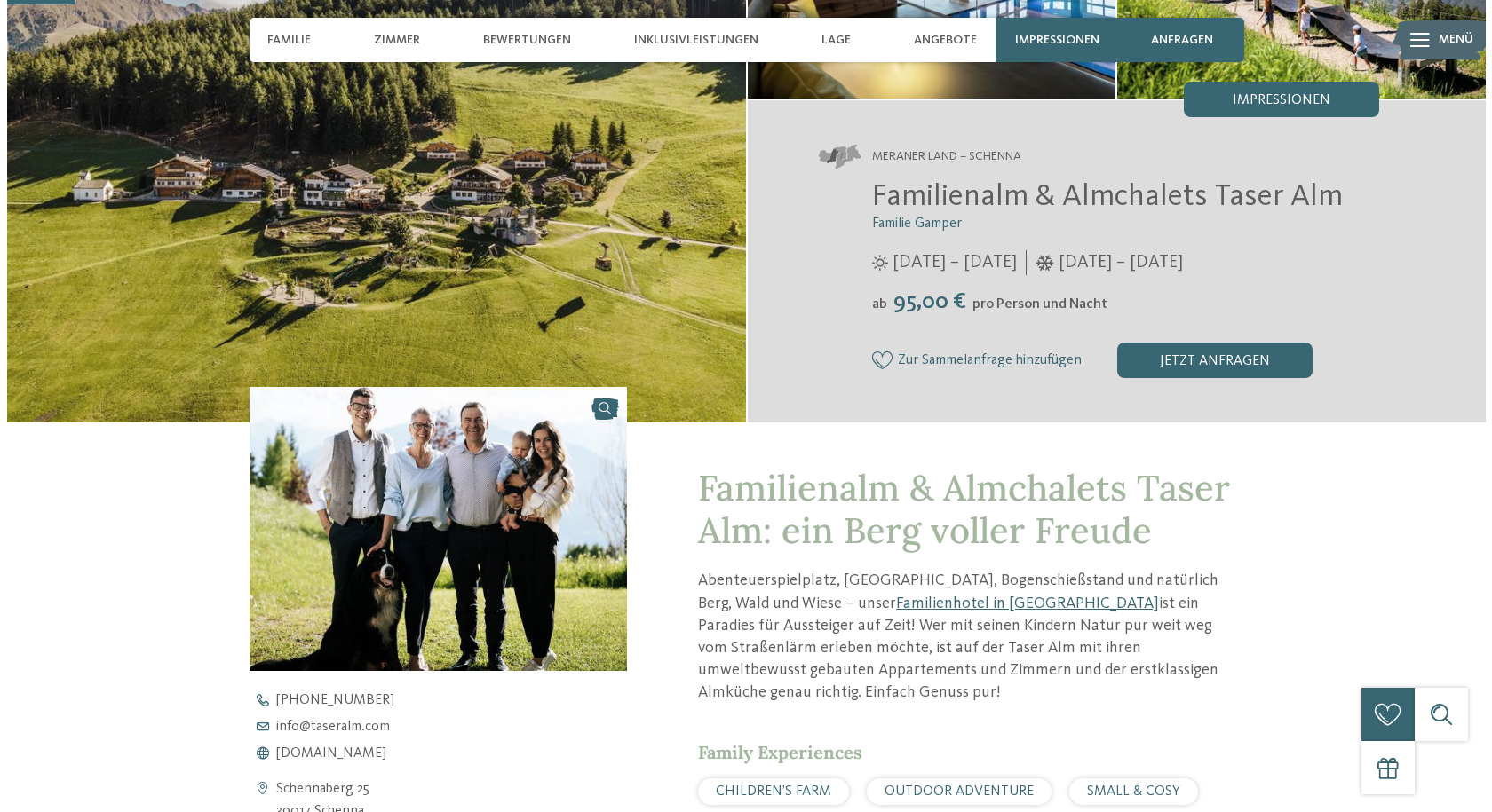
scroll to position [622, 0]
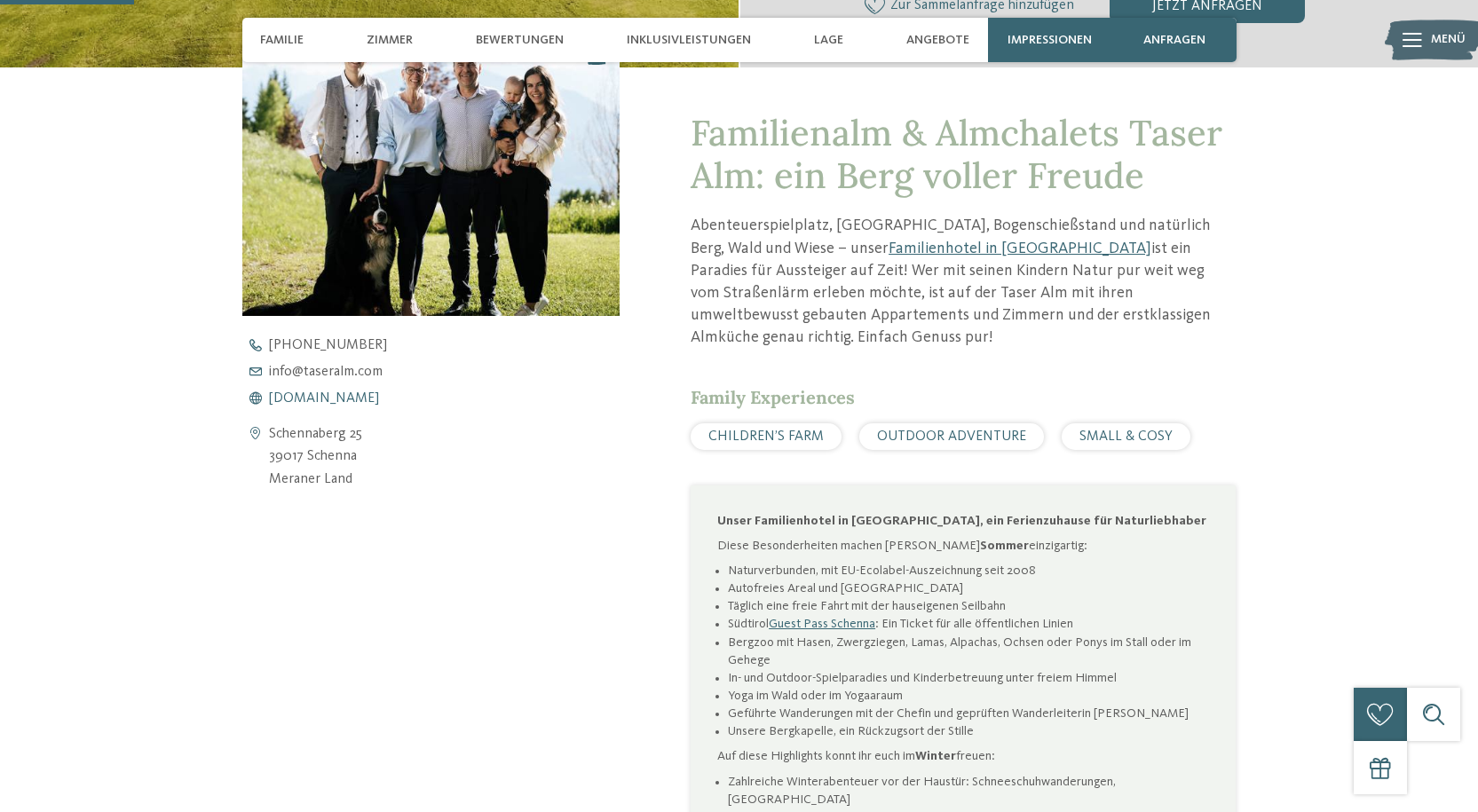
click at [309, 395] on span "www.taseralm.com" at bounding box center [324, 398] width 110 height 14
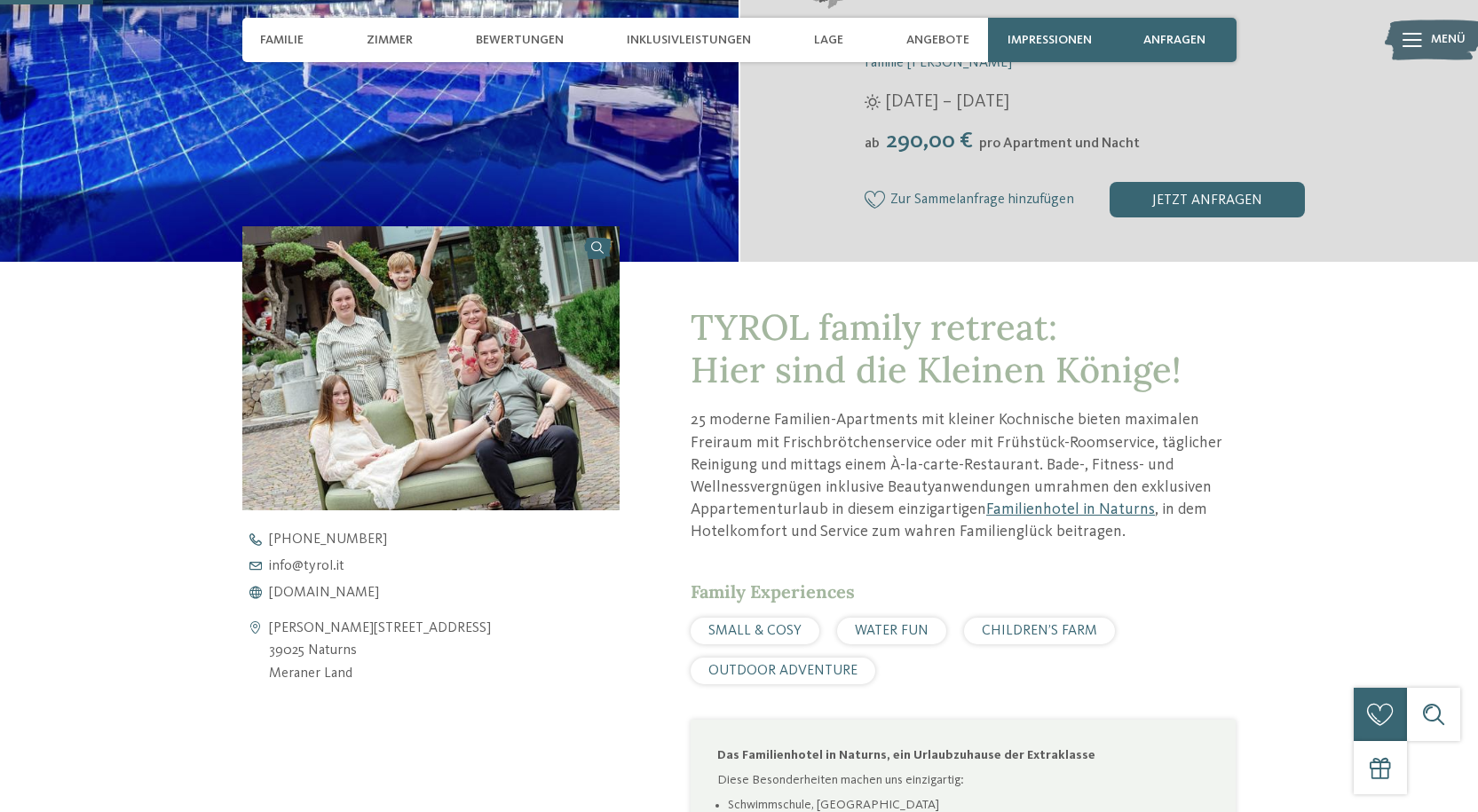
scroll to position [444, 0]
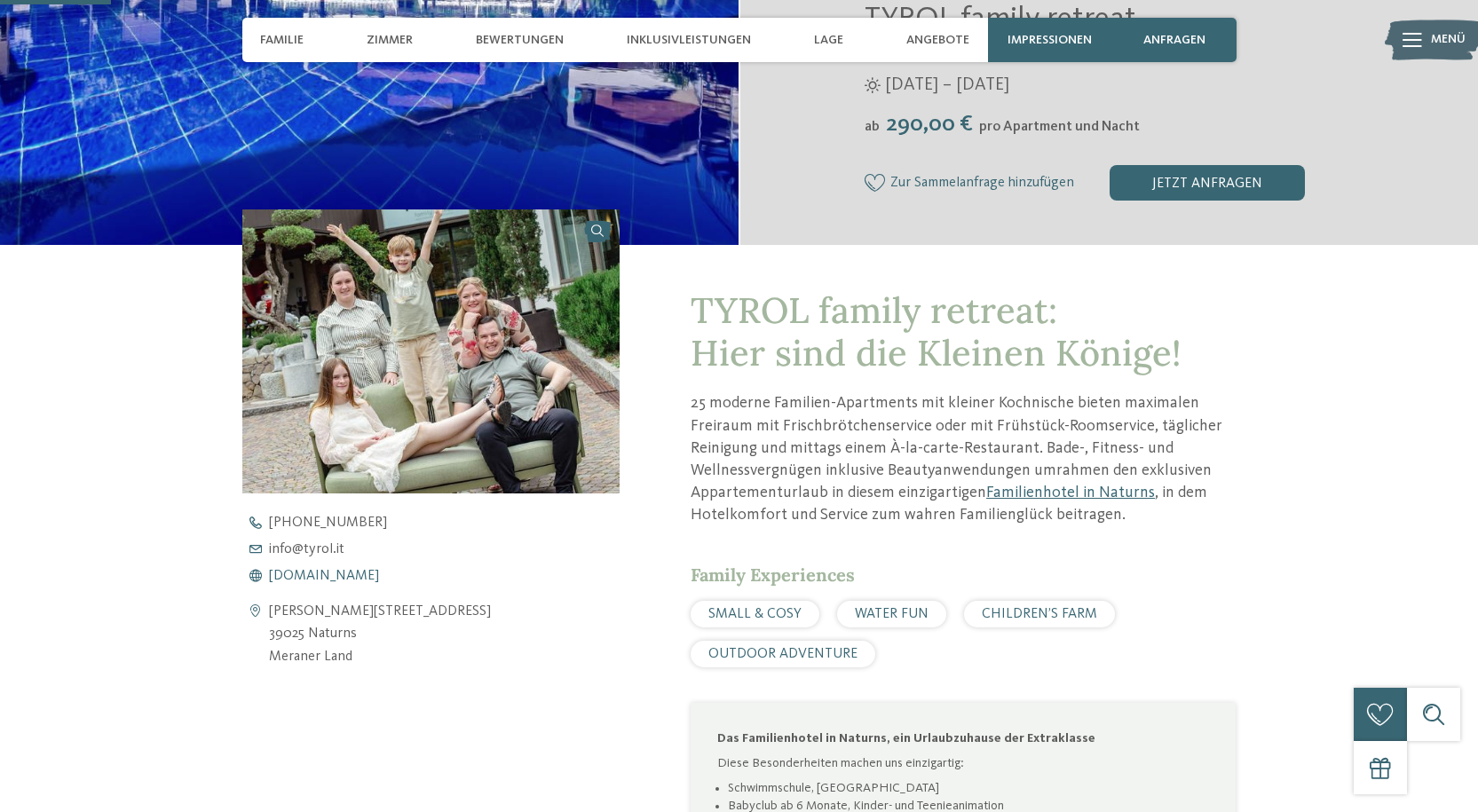
click at [273, 576] on span "www.tyrol.it" at bounding box center [324, 575] width 110 height 14
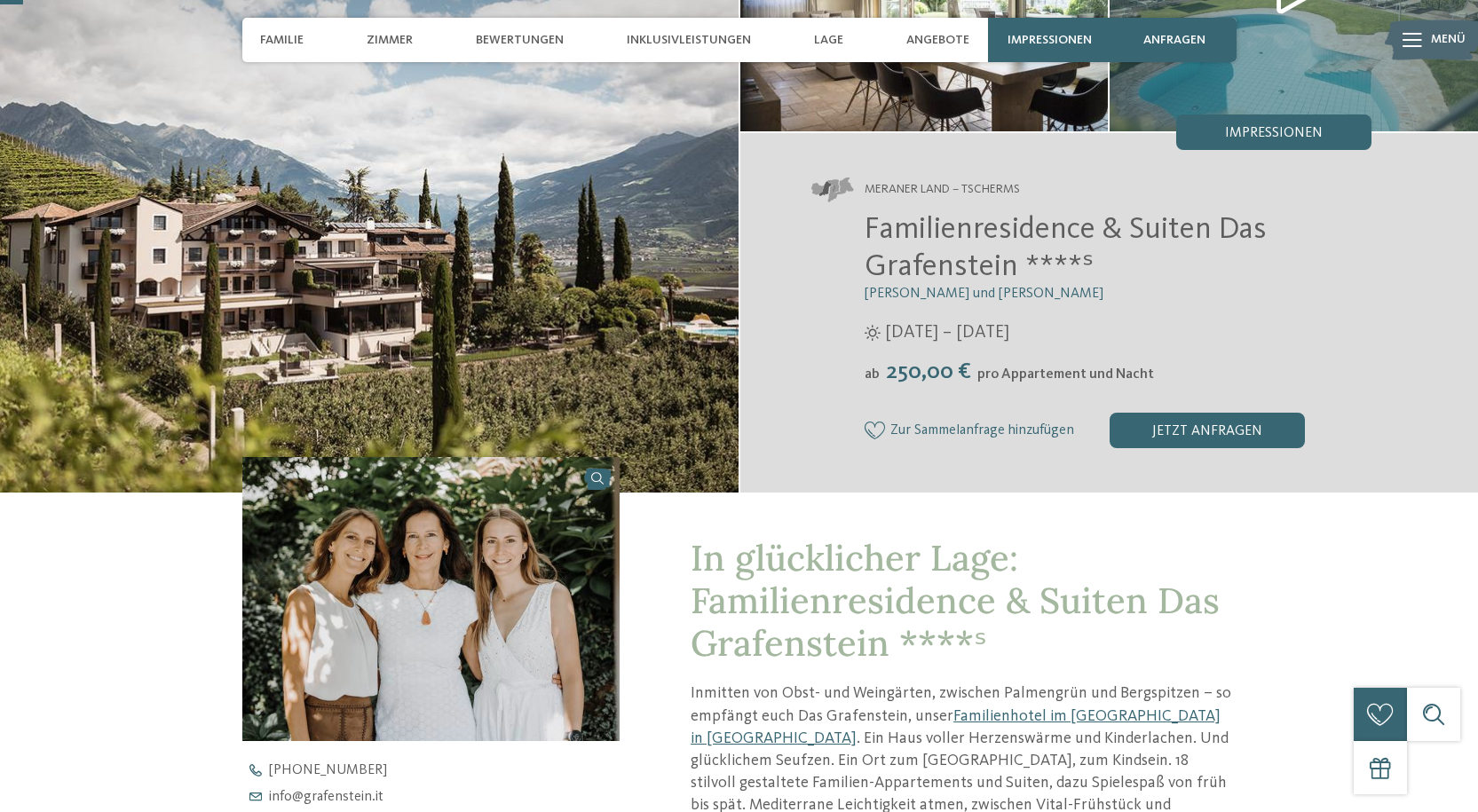
scroll to position [444, 0]
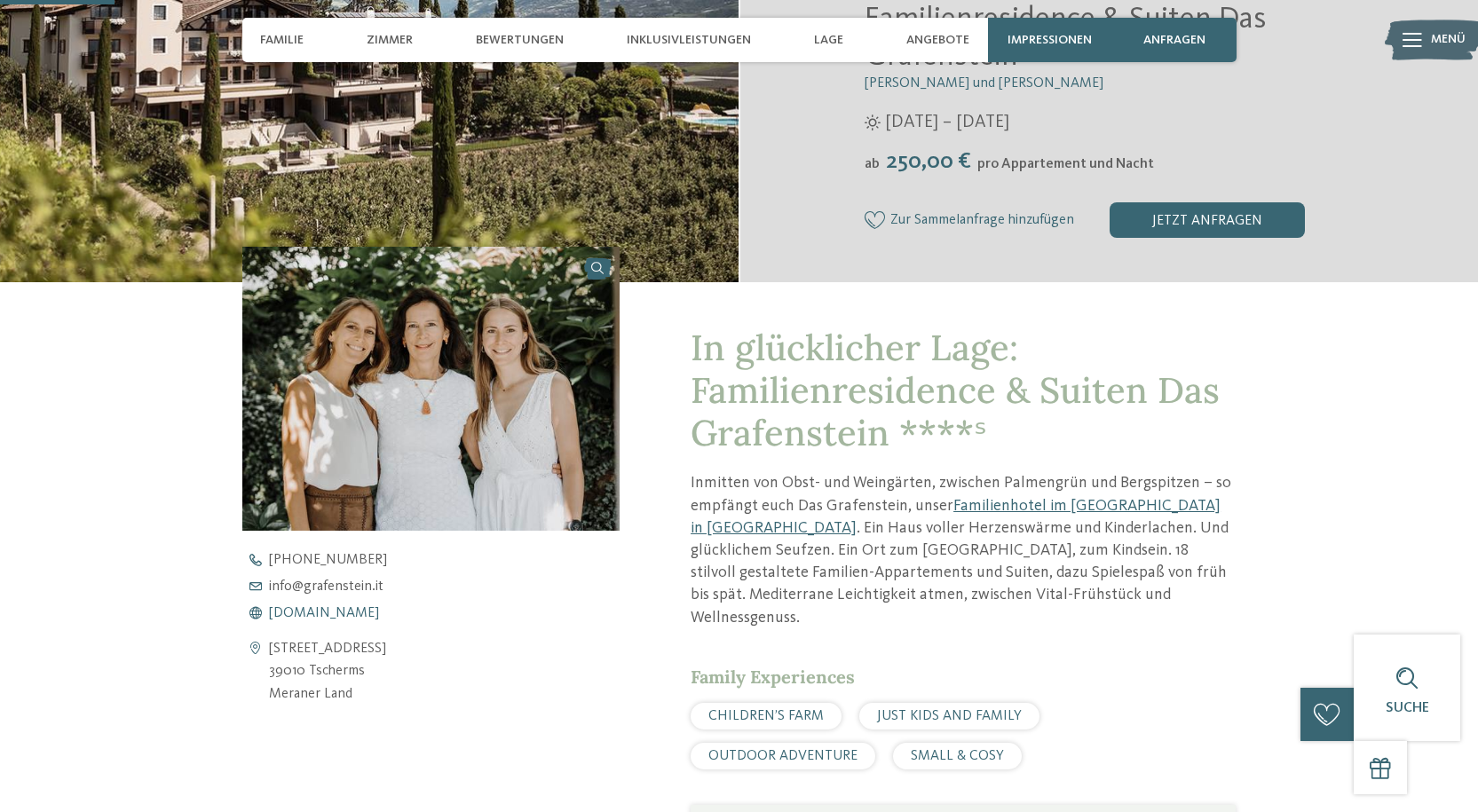
click at [290, 617] on span "www.grafenstein.it" at bounding box center [324, 613] width 110 height 14
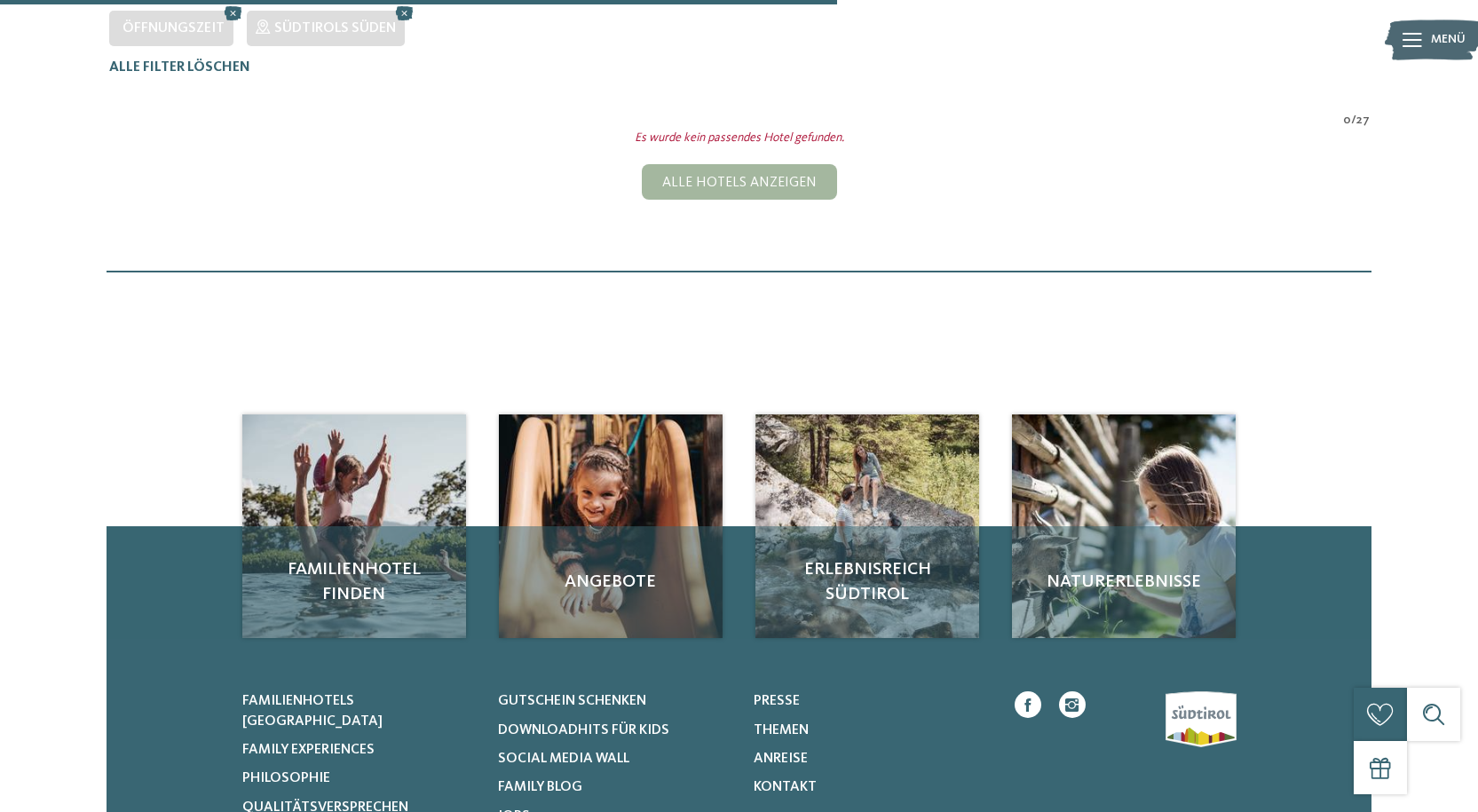
scroll to position [392, 0]
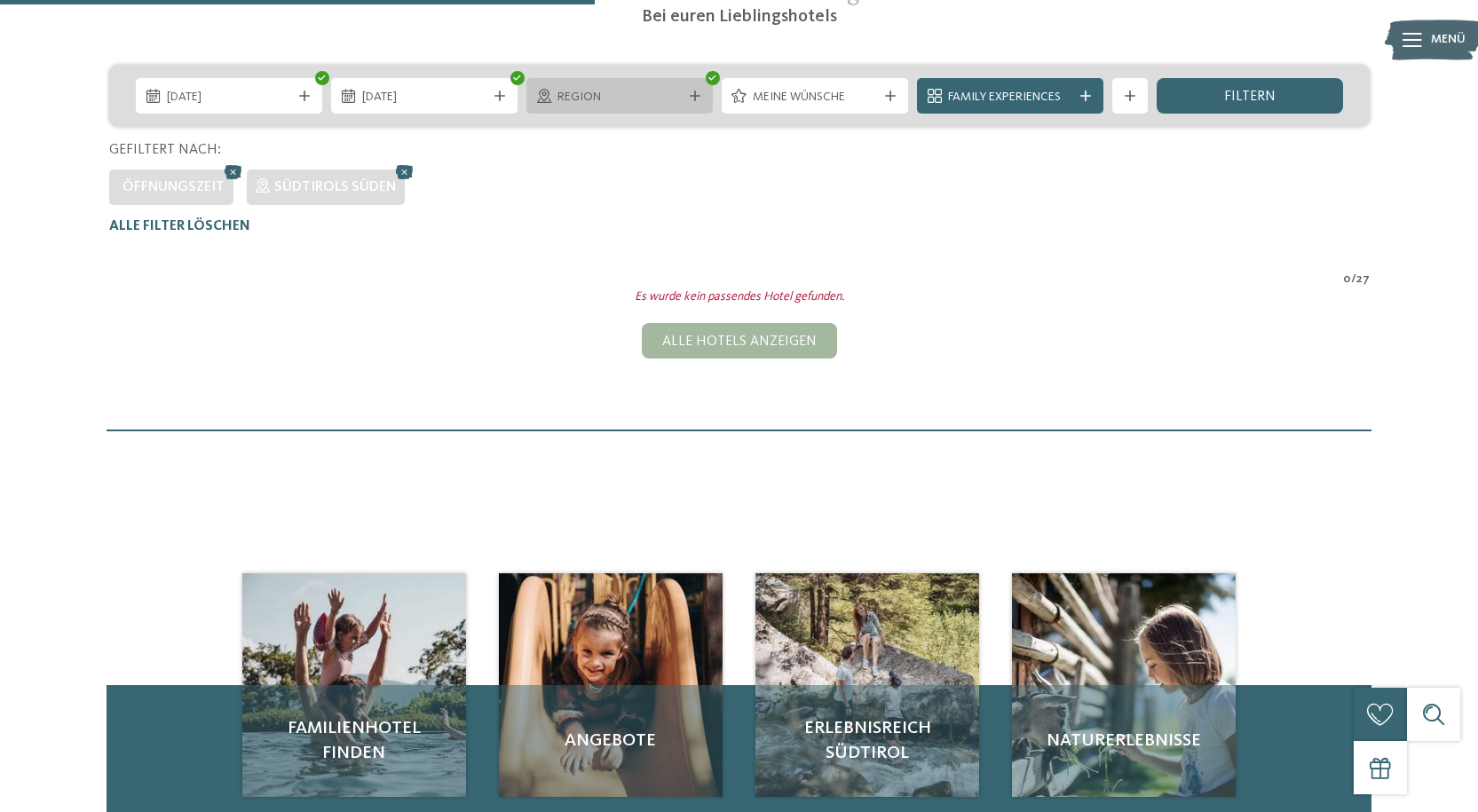
click at [607, 102] on span "Region" at bounding box center [619, 97] width 124 height 17
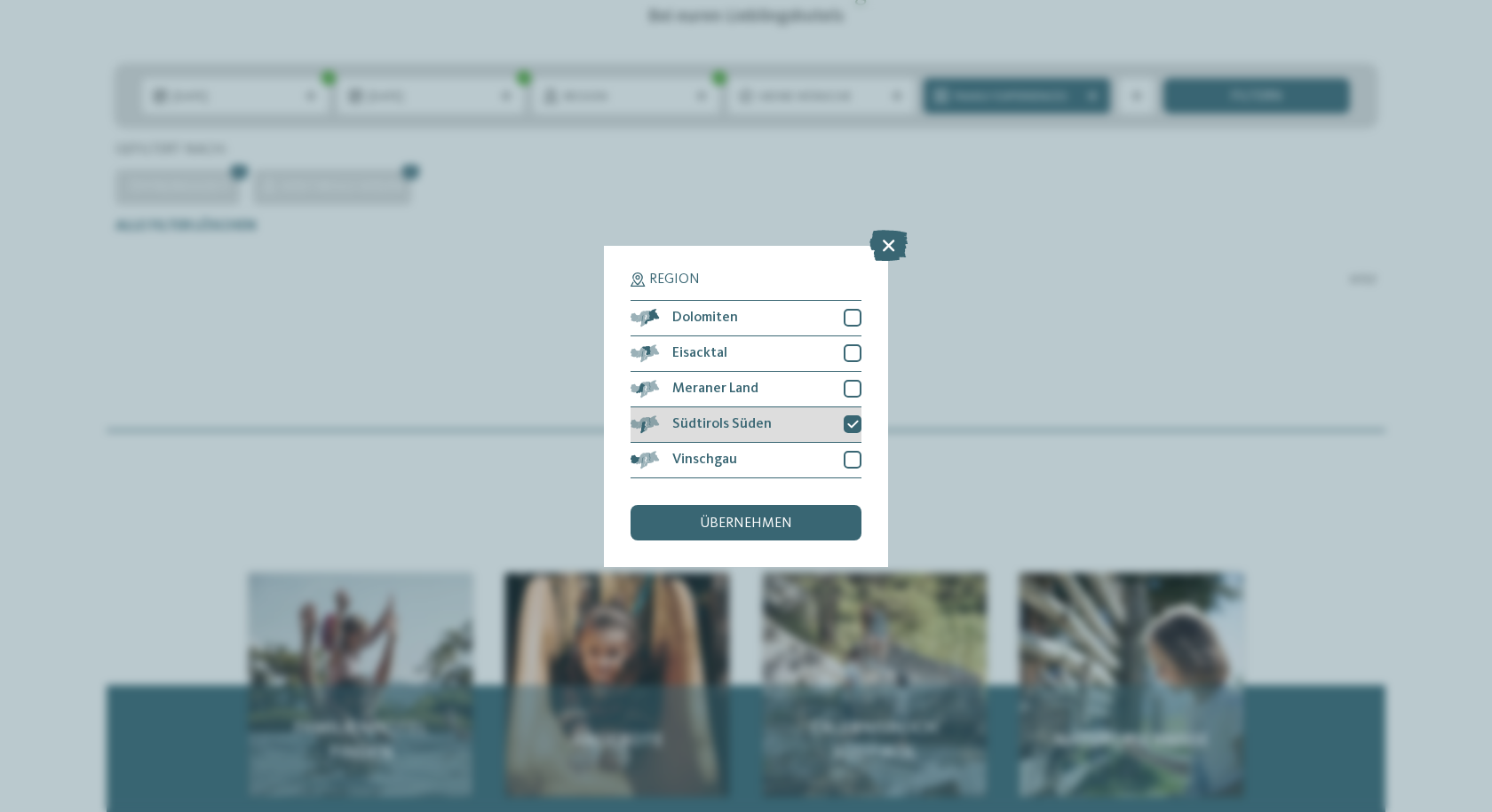
click at [844, 420] on div at bounding box center [853, 424] width 17 height 17
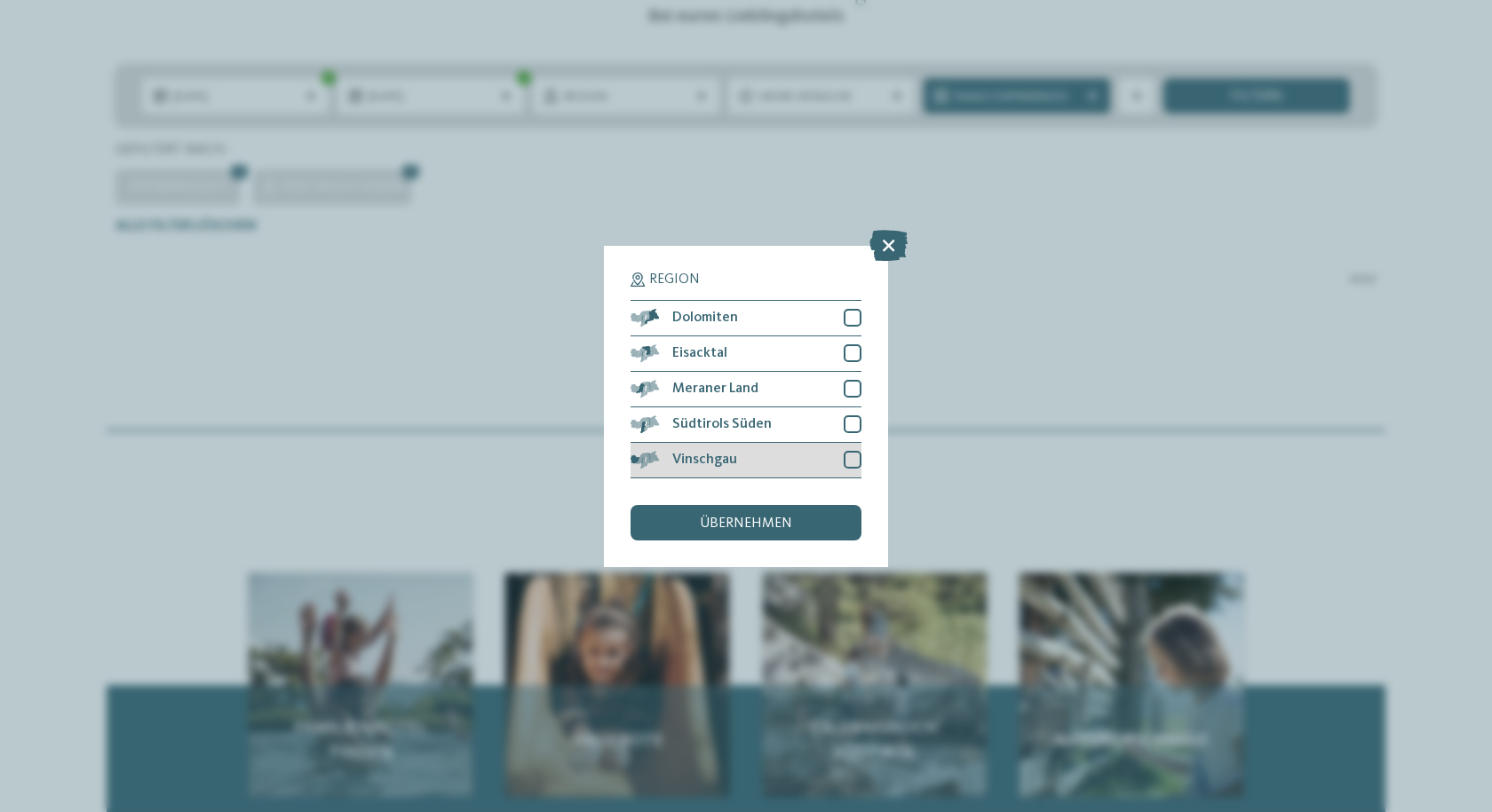
click at [857, 458] on div at bounding box center [853, 460] width 17 height 17
click at [803, 522] on div "übernehmen" at bounding box center [746, 522] width 231 height 36
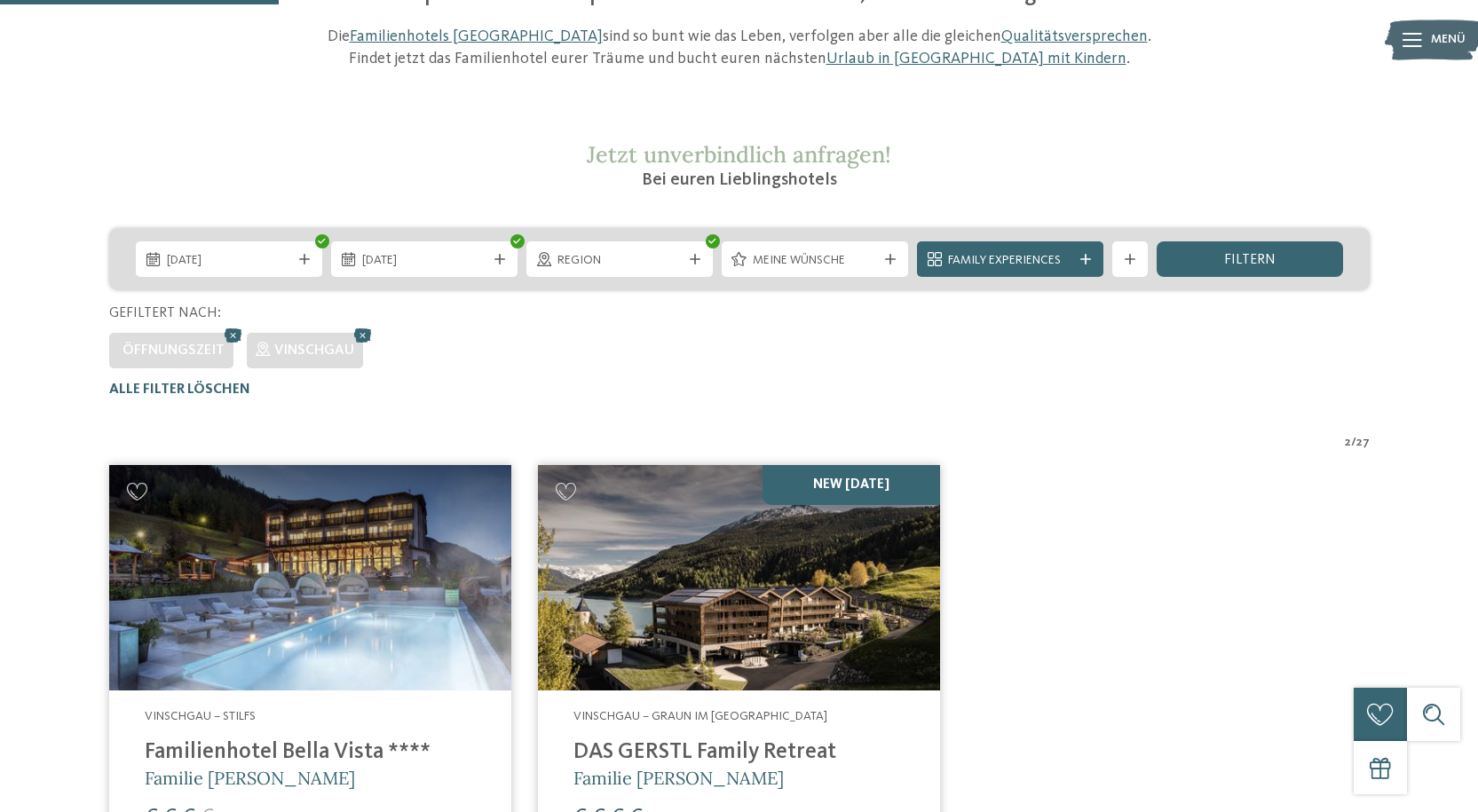
scroll to position [227, 0]
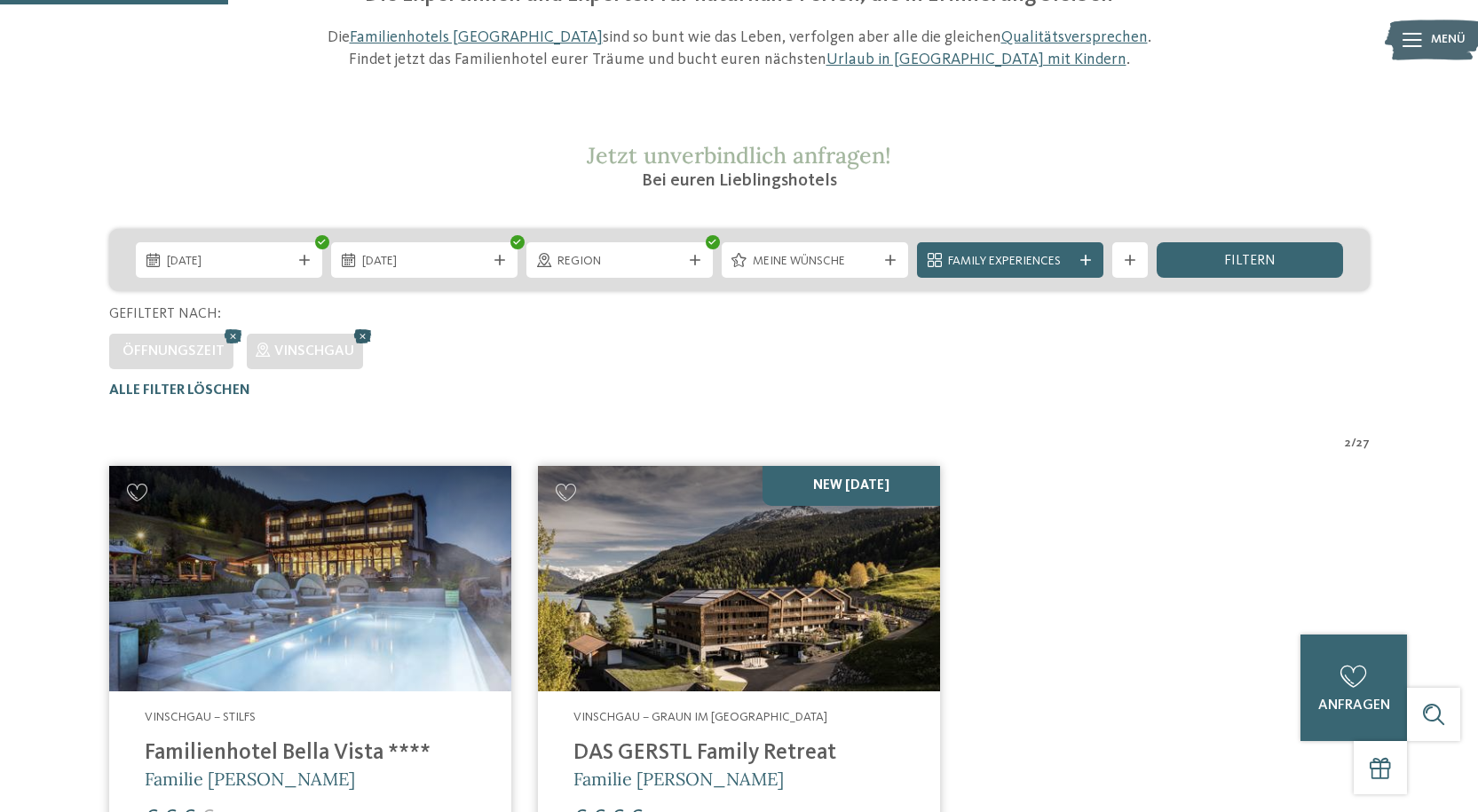
click at [359, 330] on icon at bounding box center [364, 337] width 27 height 23
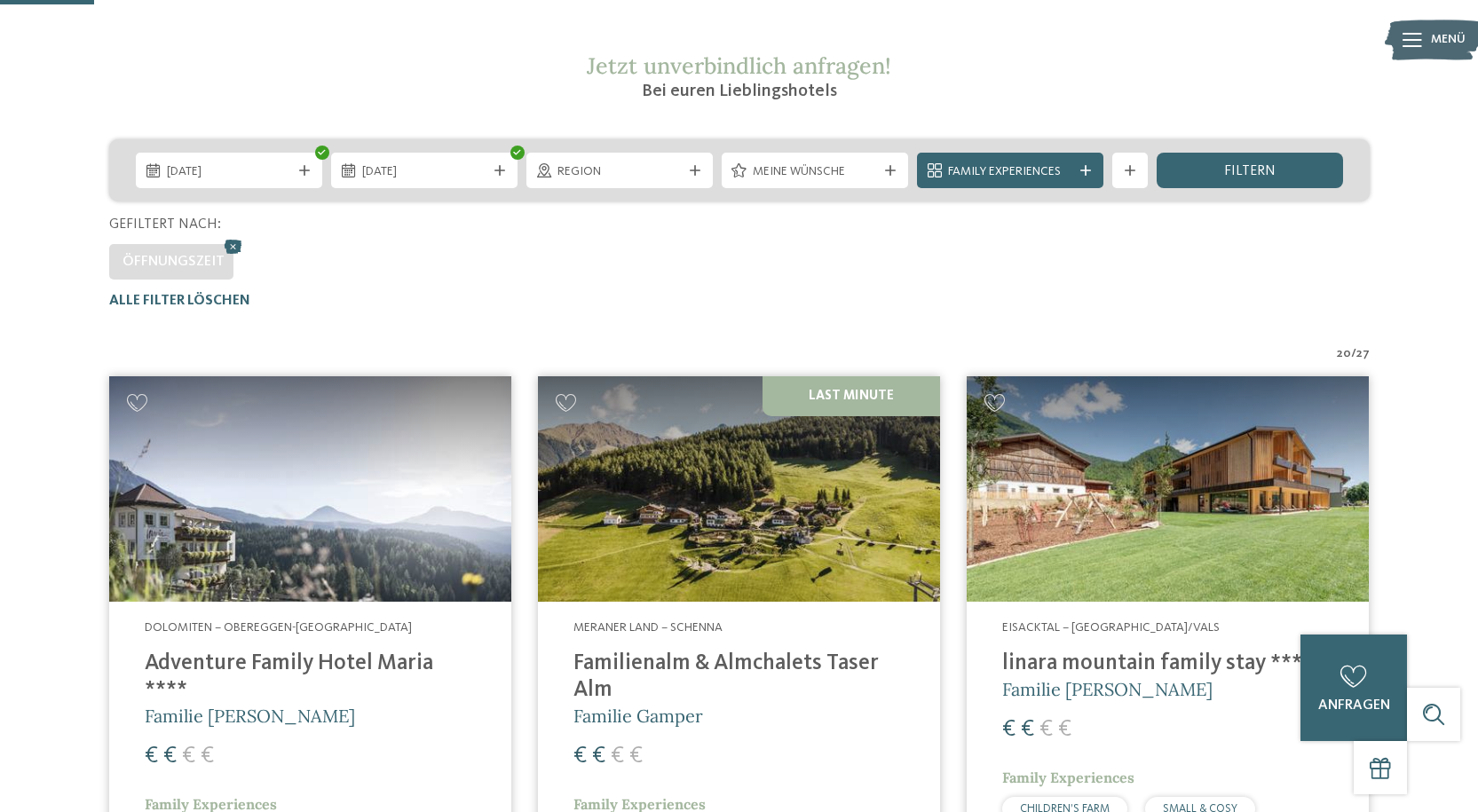
scroll to position [316, 0]
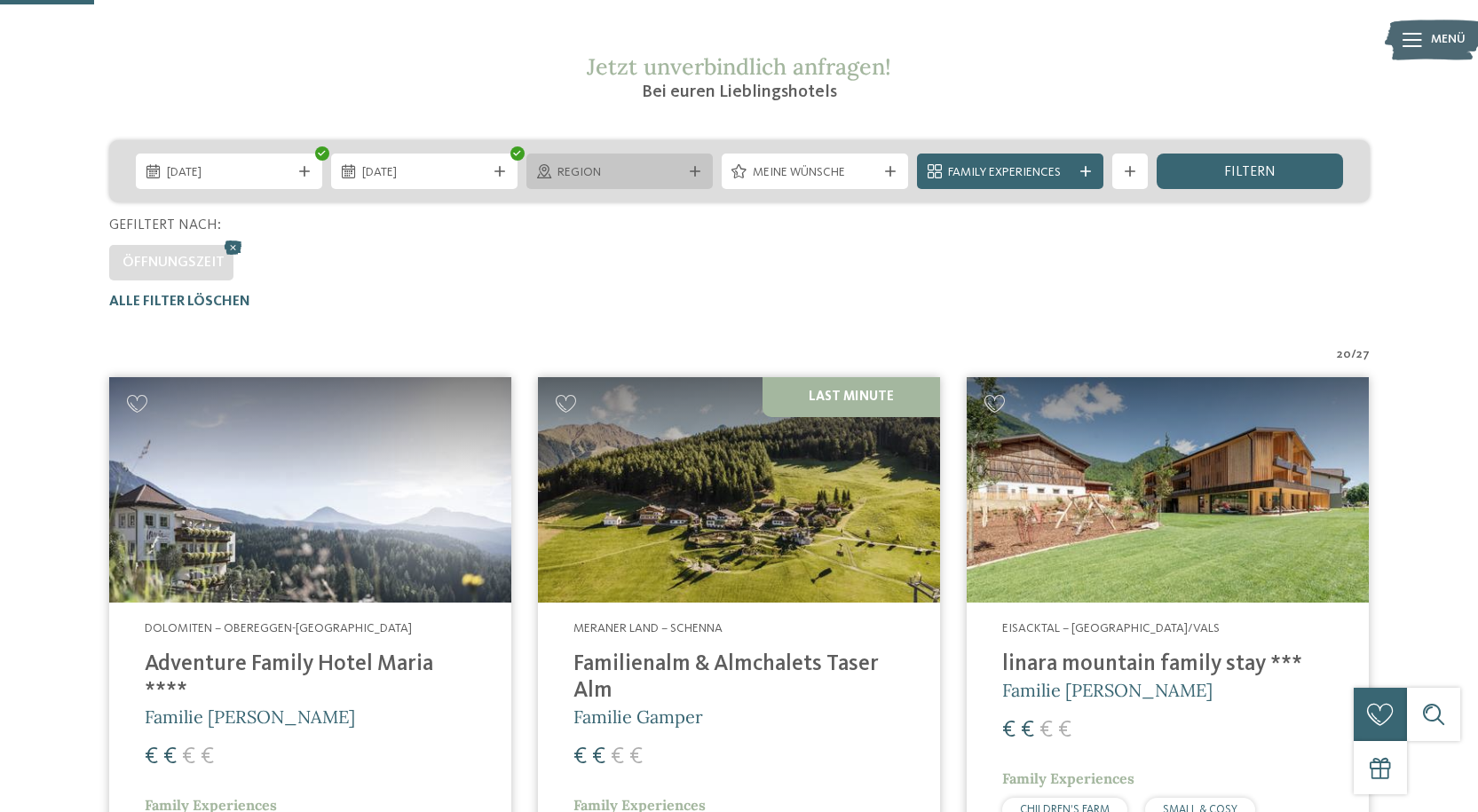
click at [638, 182] on div "Region" at bounding box center [620, 171] width 187 height 36
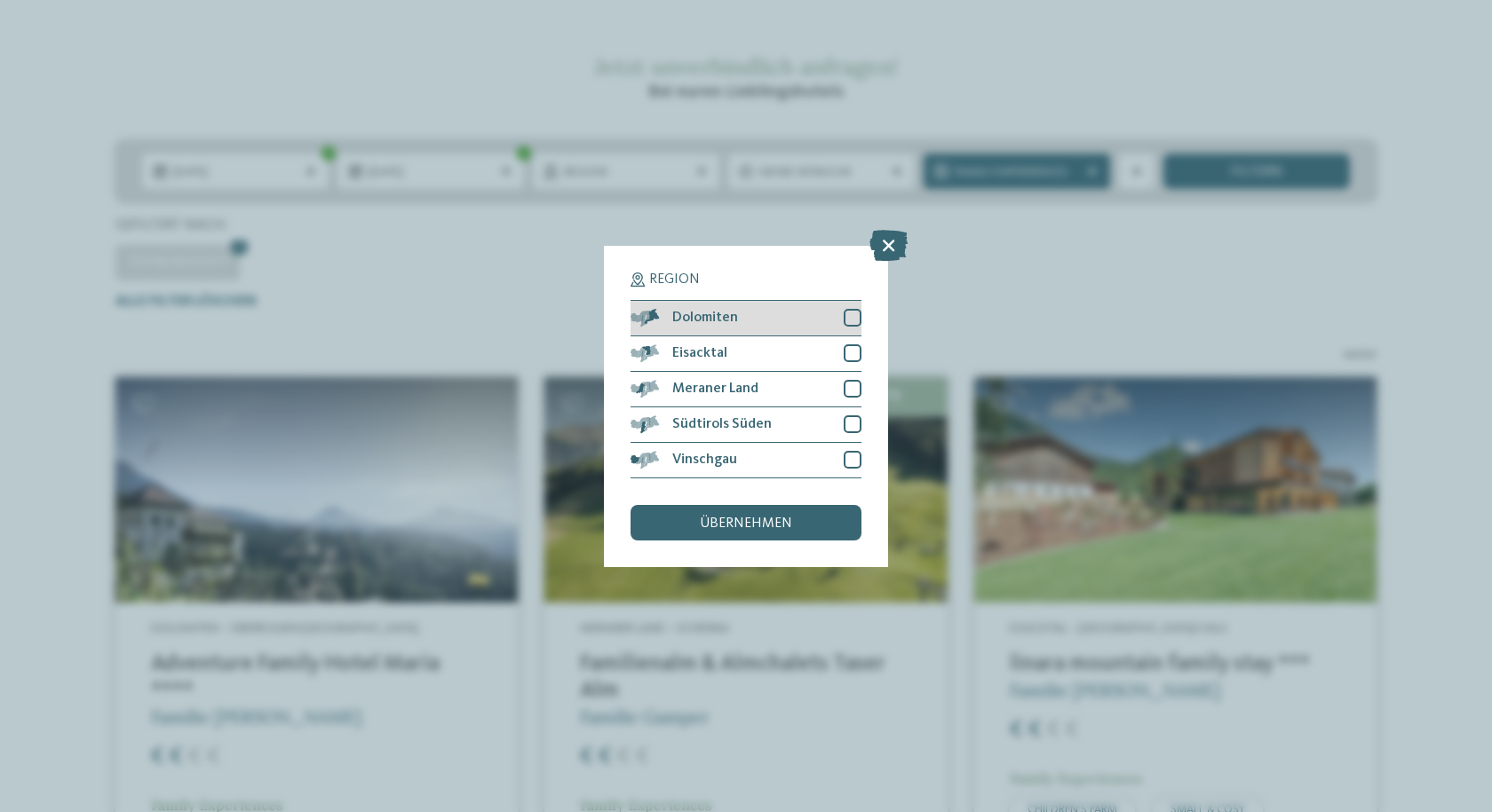
click at [807, 306] on div "Dolomiten" at bounding box center [746, 318] width 231 height 36
click at [826, 540] on div "übernehmen" at bounding box center [746, 522] width 231 height 36
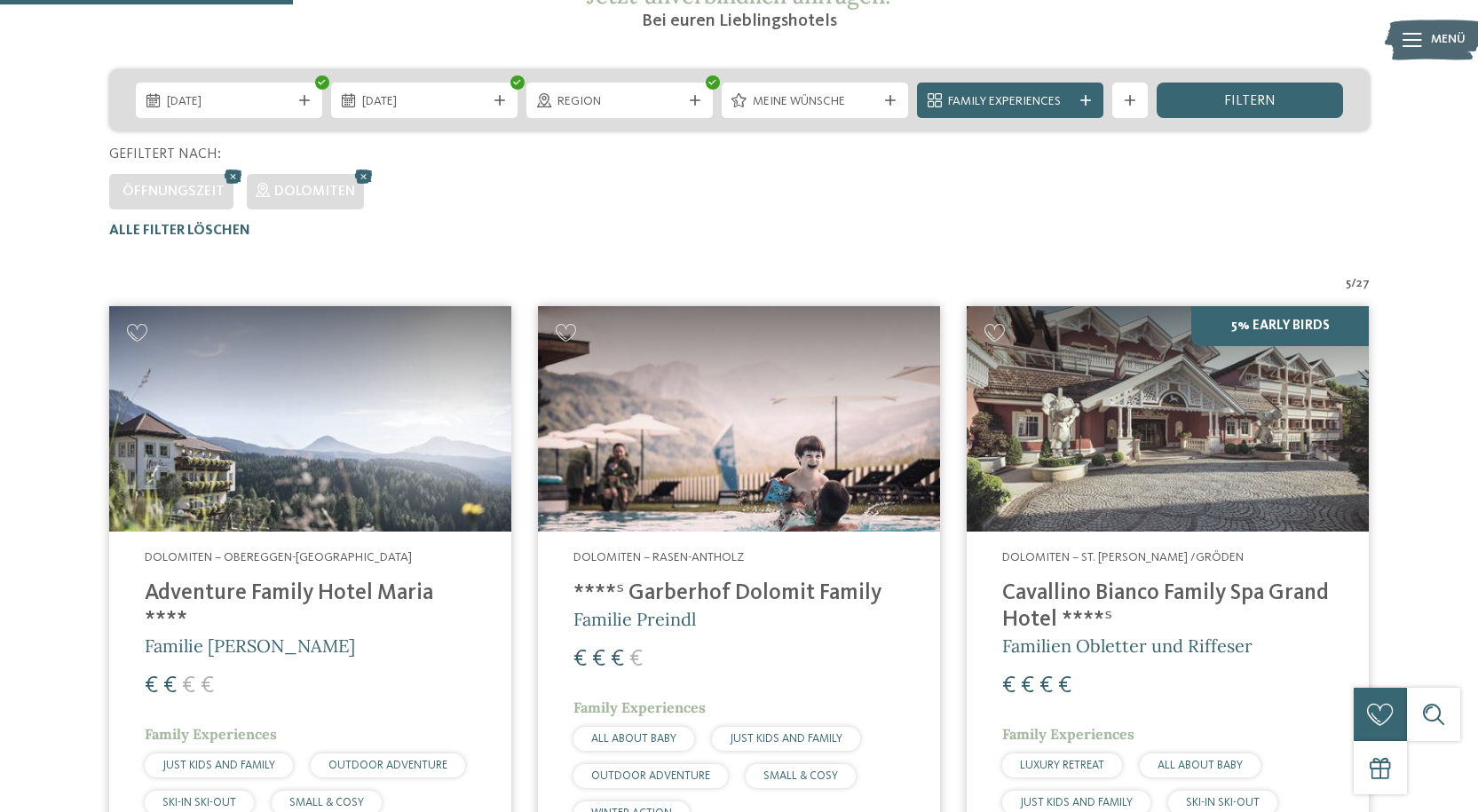
scroll to position [227, 0]
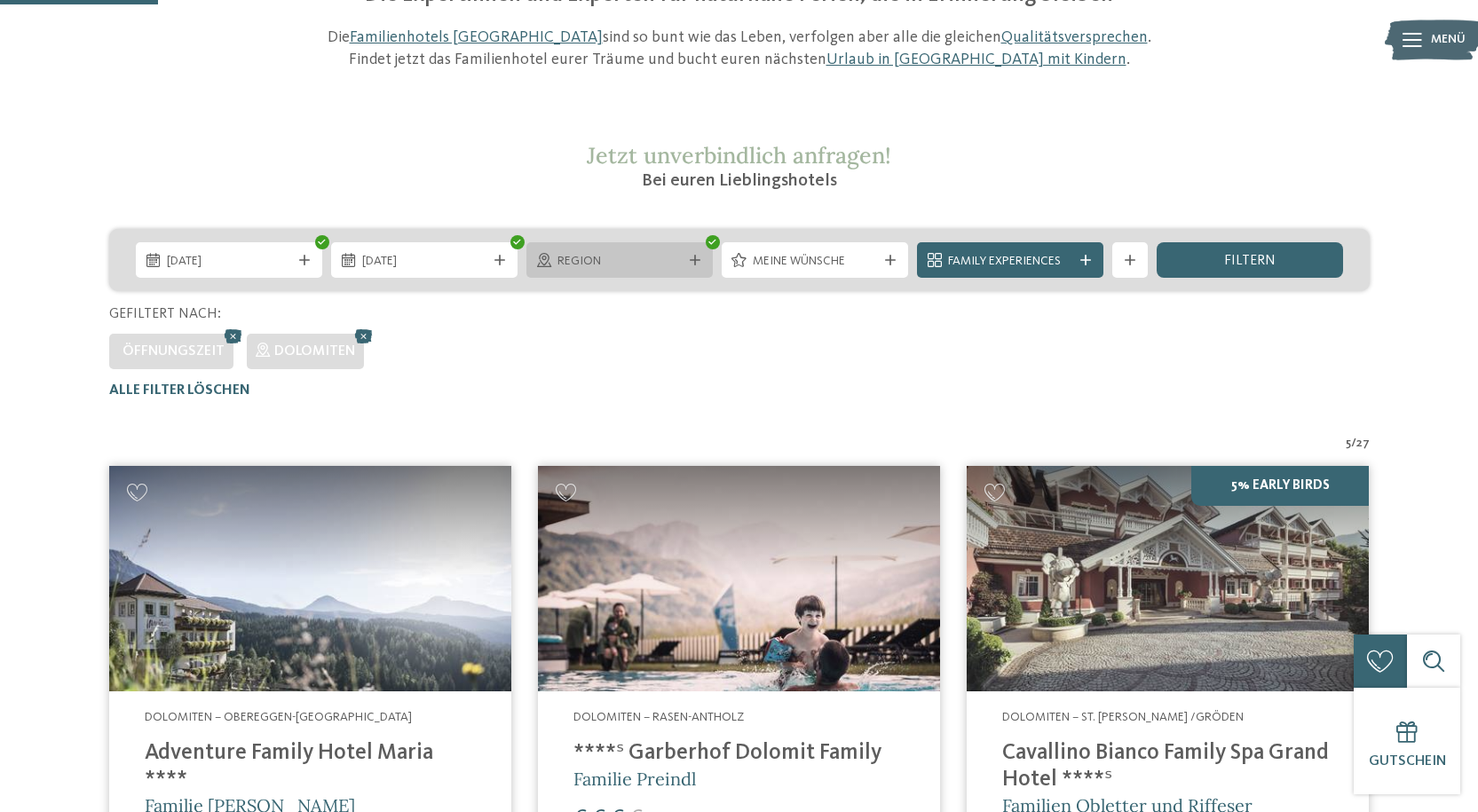
click at [702, 264] on div at bounding box center [695, 260] width 17 height 11
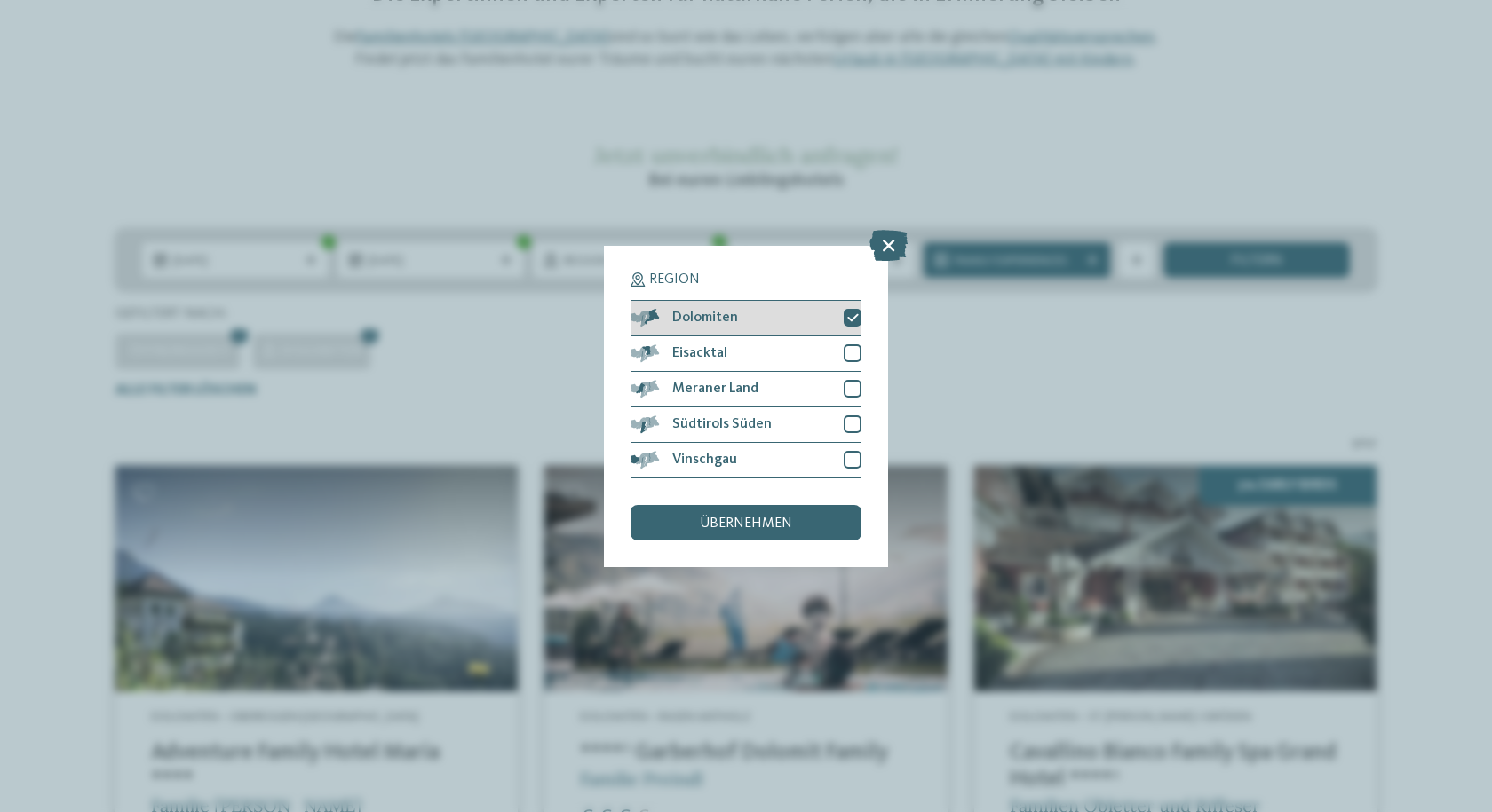
click at [860, 316] on div at bounding box center [853, 317] width 17 height 17
click at [856, 355] on div at bounding box center [853, 353] width 17 height 17
click at [837, 533] on div "übernehmen" at bounding box center [746, 522] width 231 height 36
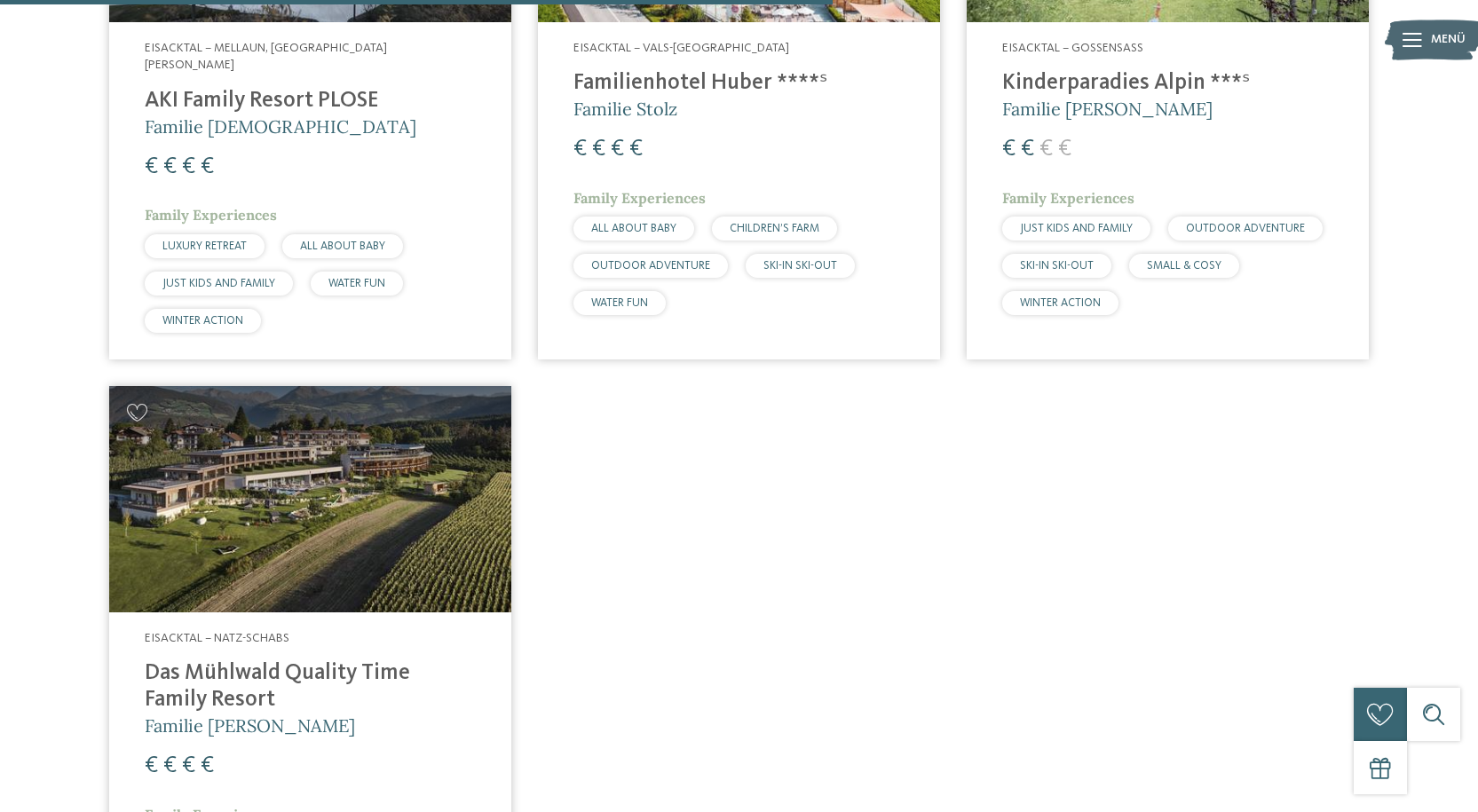
scroll to position [1559, 0]
